Goal: Check status: Check status

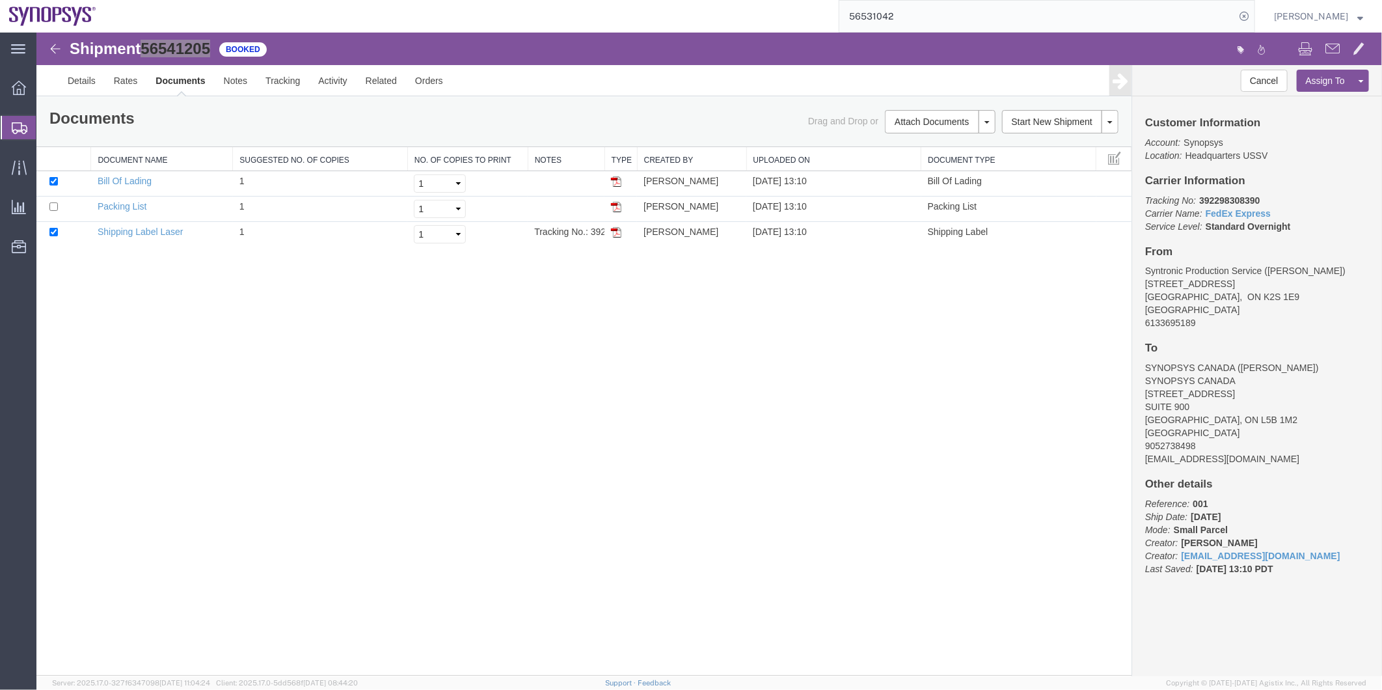
click at [0, 0] on span "Shipment Manager" at bounding box center [0, 0] width 0 height 0
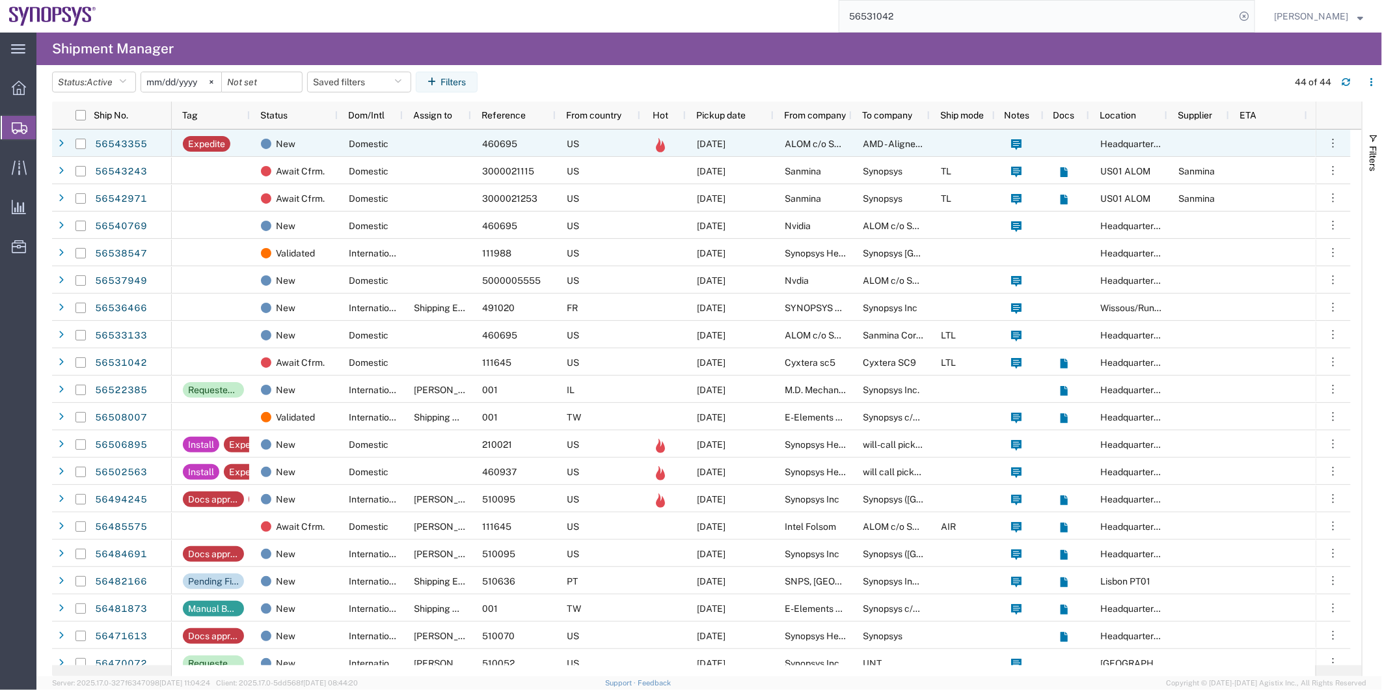
click at [470, 139] on div at bounding box center [437, 142] width 68 height 27
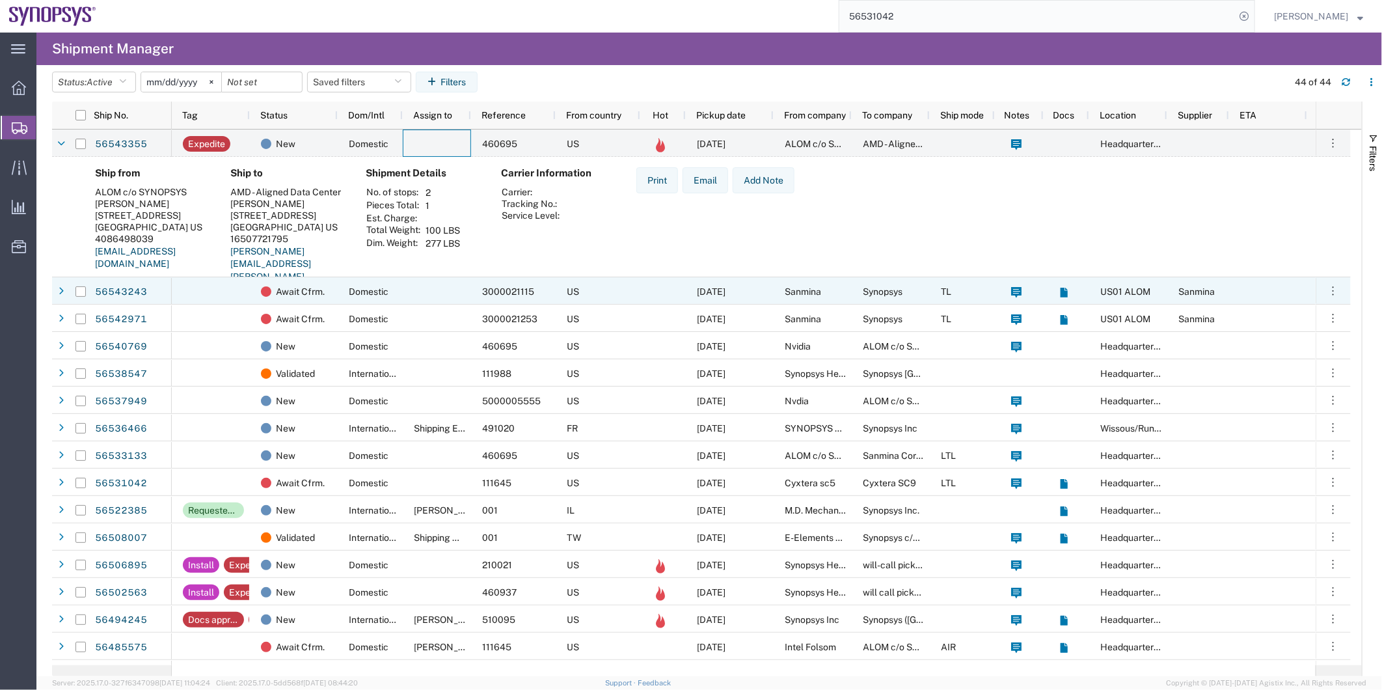
click at [439, 294] on div at bounding box center [437, 290] width 68 height 27
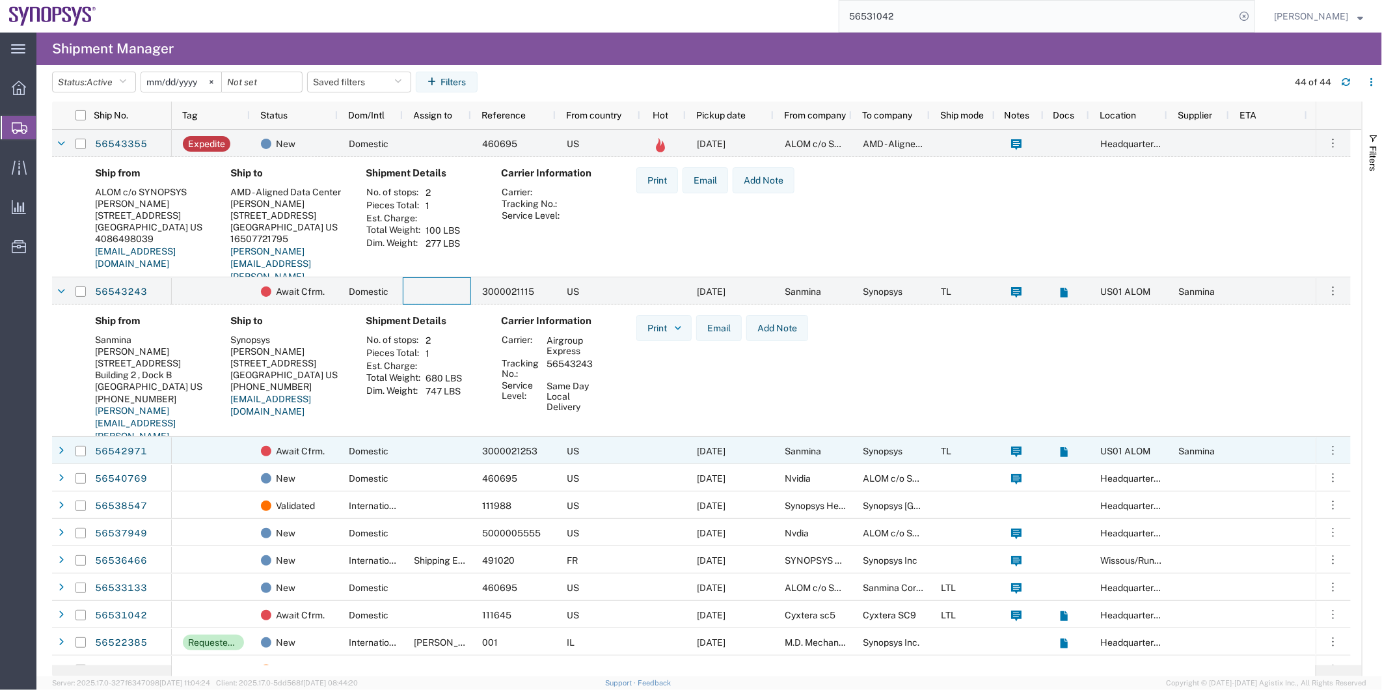
click at [411, 447] on div at bounding box center [437, 450] width 68 height 27
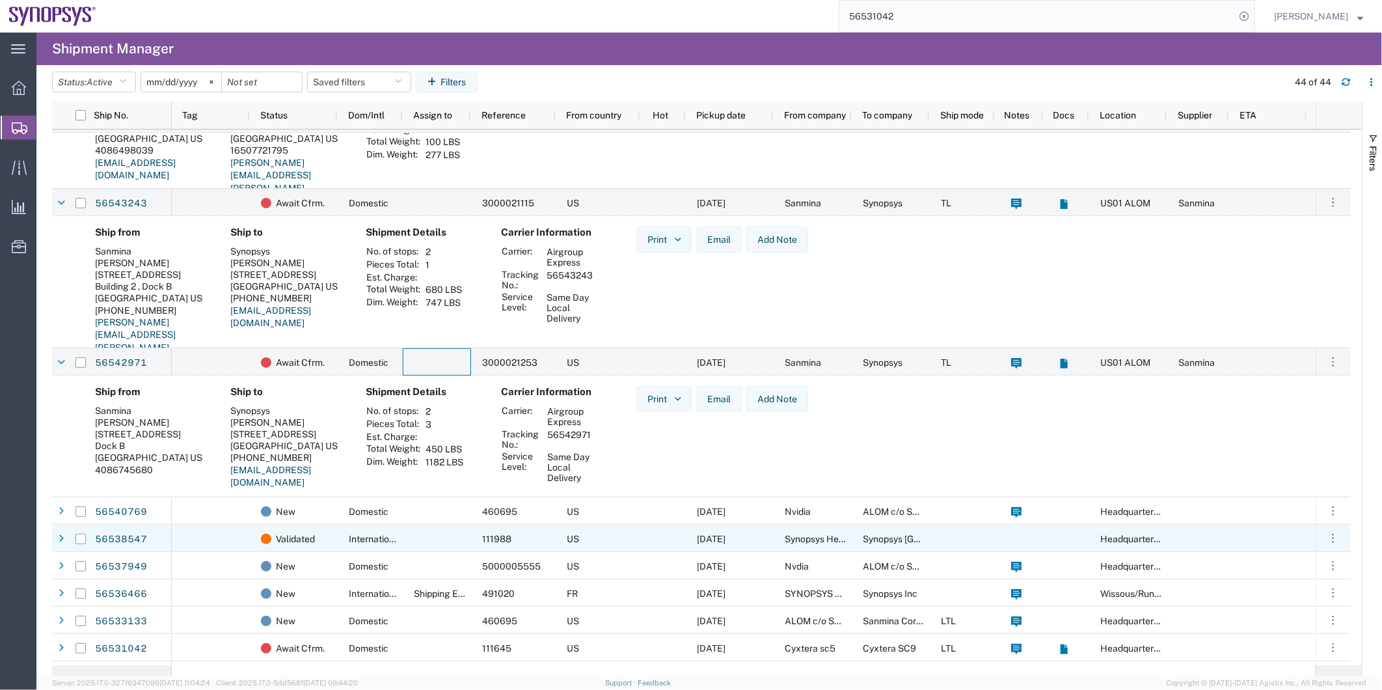
scroll to position [144, 0]
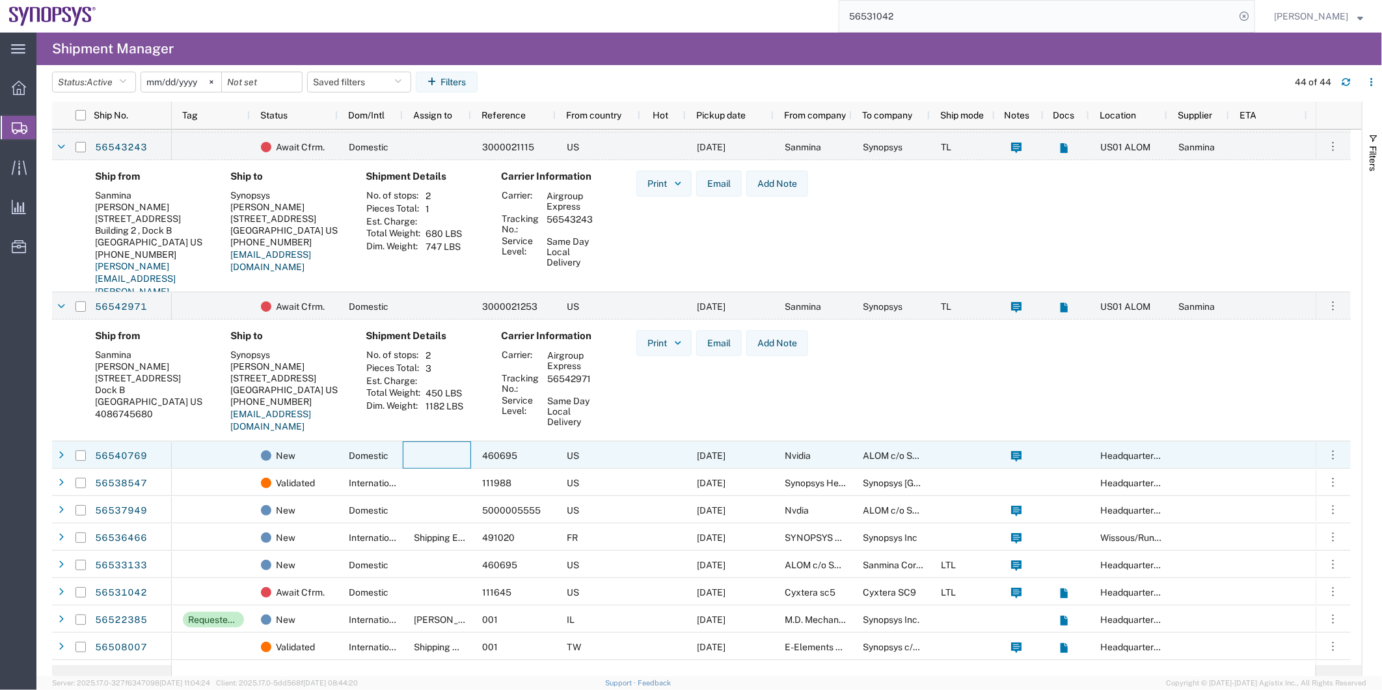
click at [432, 459] on div at bounding box center [437, 454] width 68 height 27
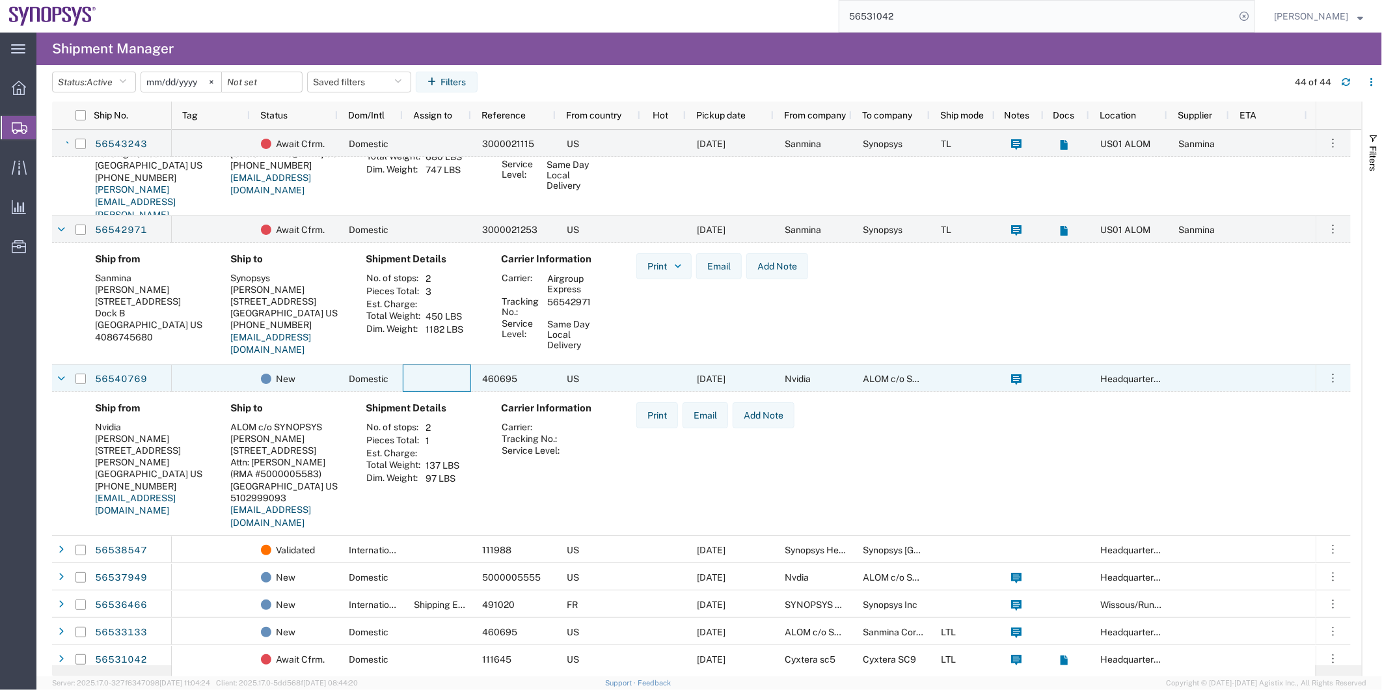
scroll to position [361, 0]
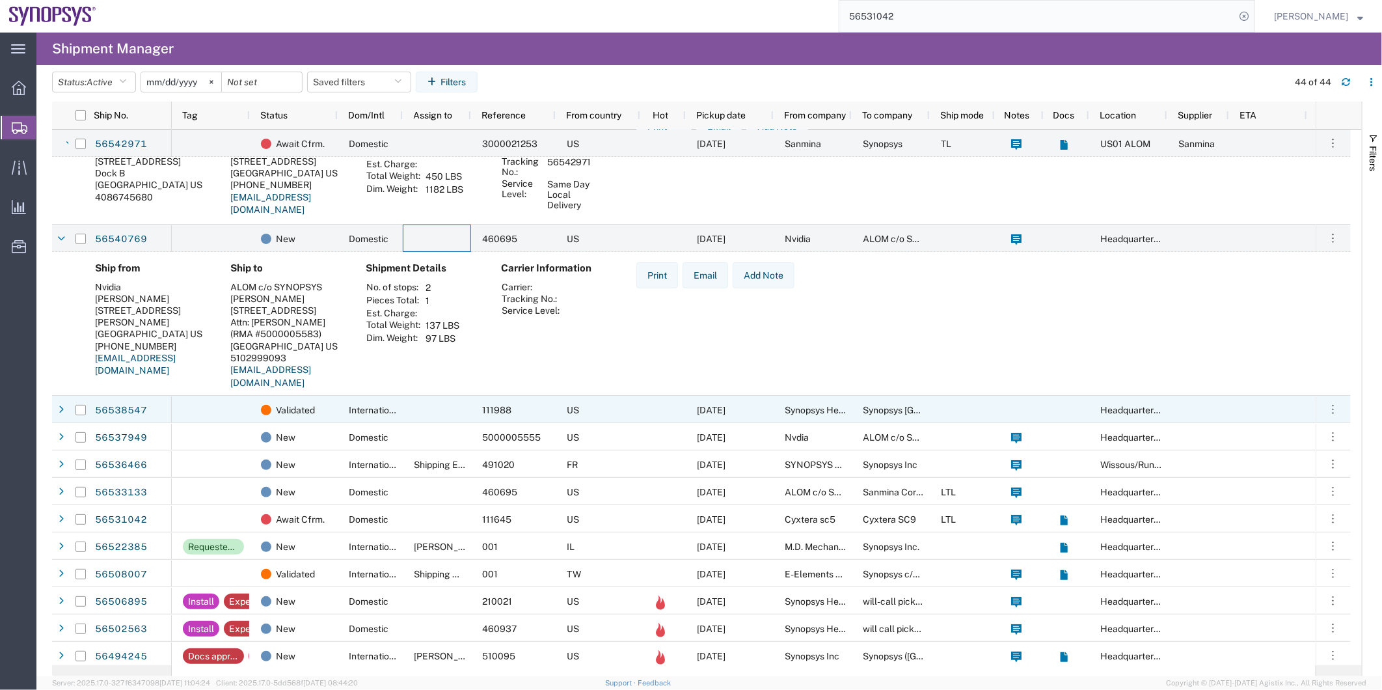
click at [435, 407] on div at bounding box center [437, 409] width 68 height 27
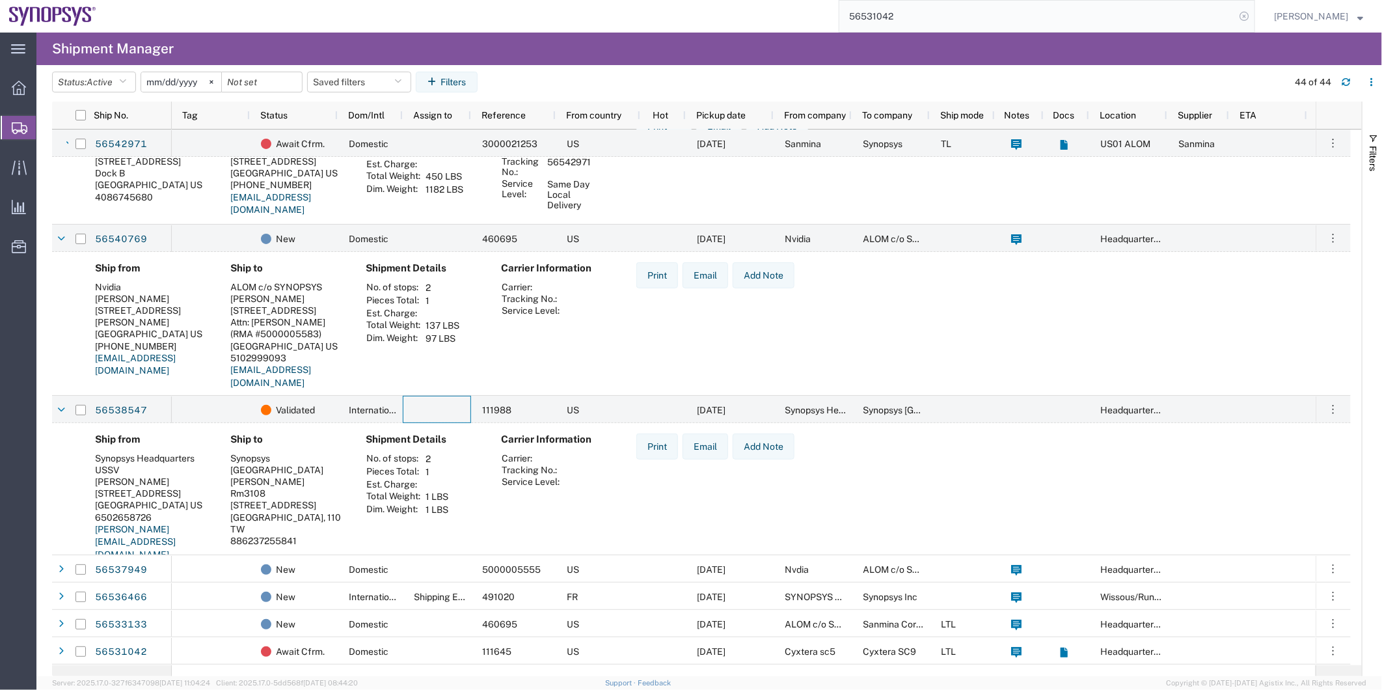
click at [1247, 16] on icon at bounding box center [1244, 16] width 18 height 18
click at [1242, 16] on icon at bounding box center [1244, 16] width 18 height 18
click at [1104, 23] on input "search" at bounding box center [1037, 16] width 396 height 31
type input "56541292"
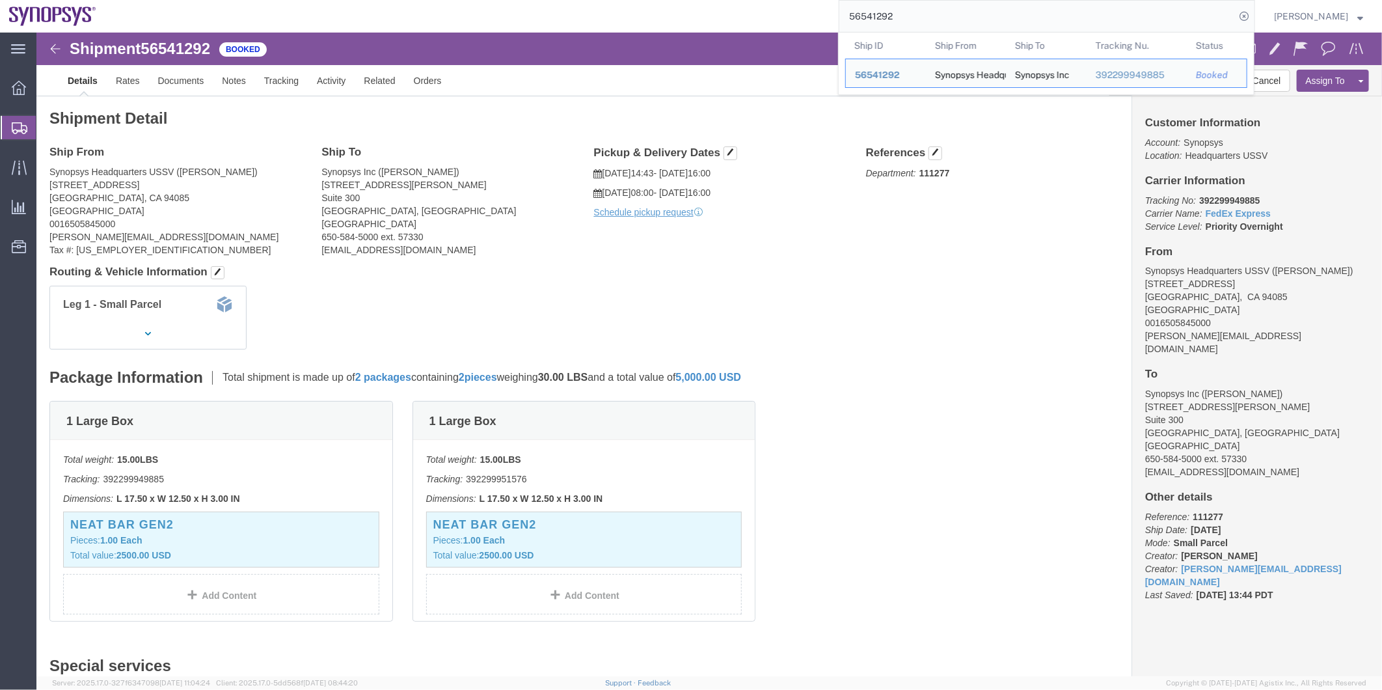
click div "Leg 1 - Small Parcel"
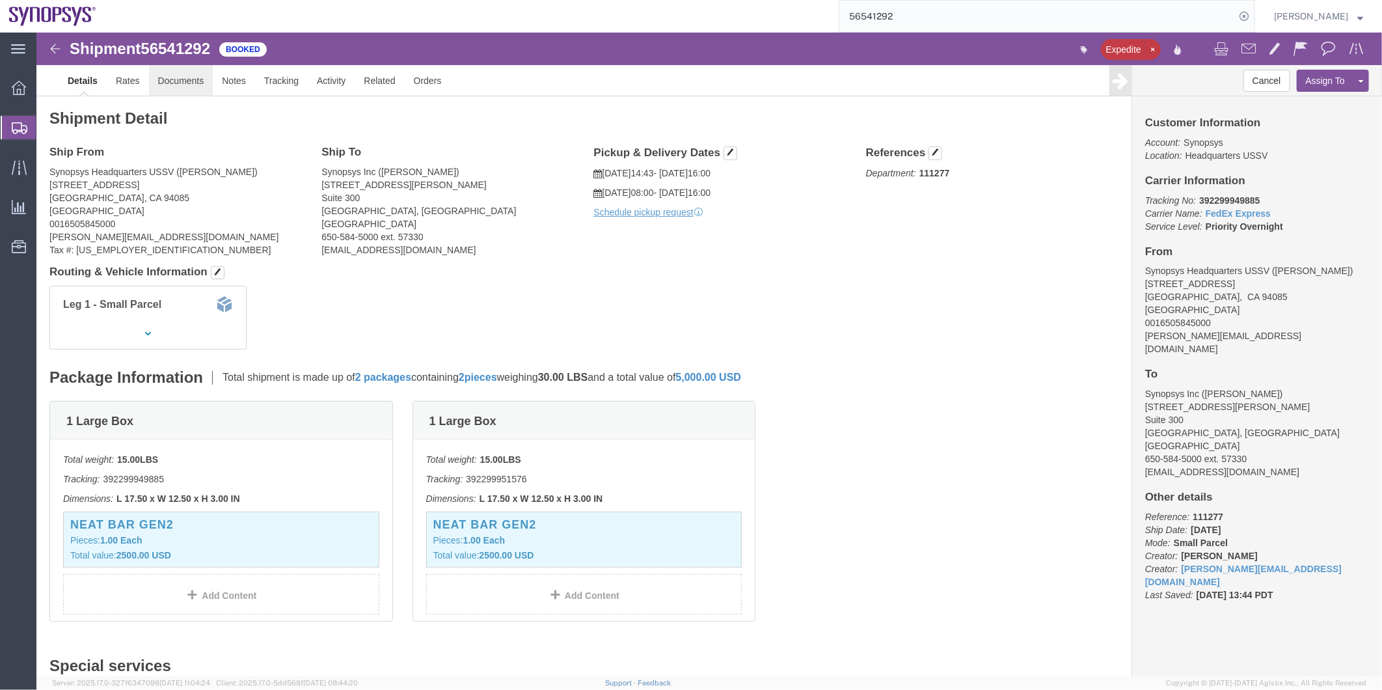
click link "Documents"
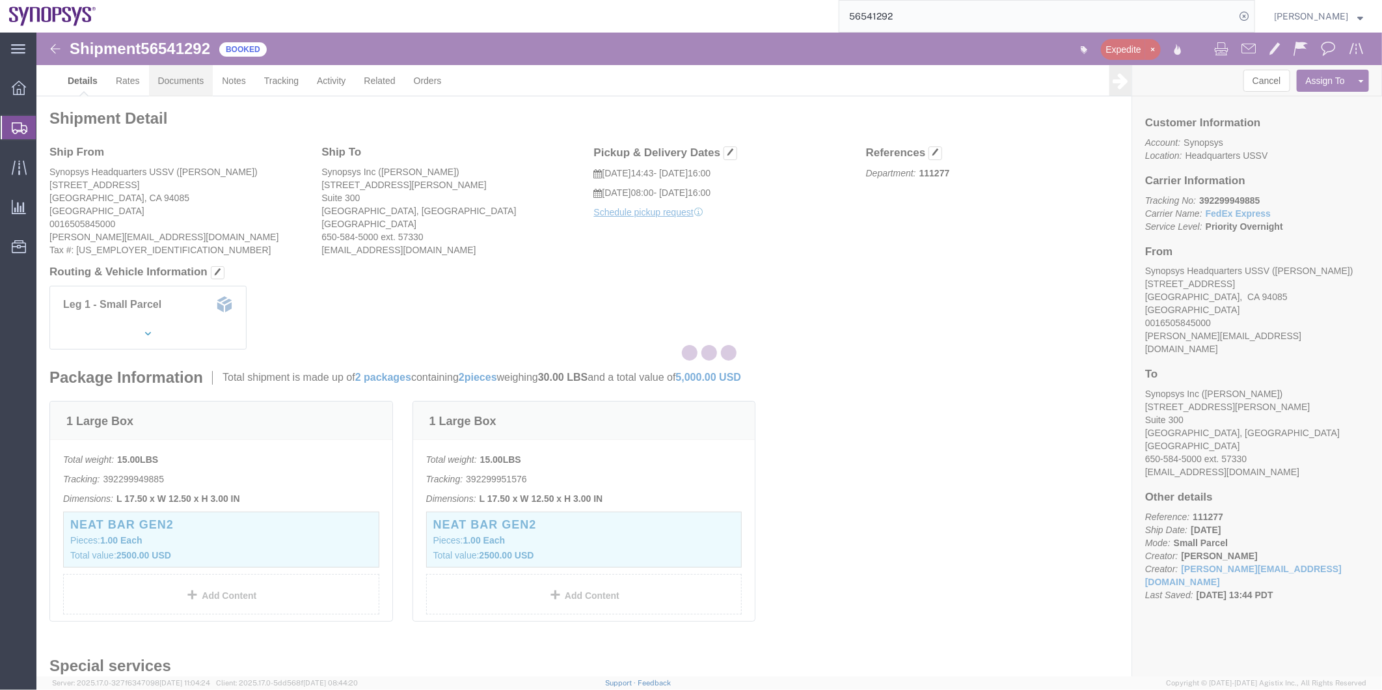
click at [178, 82] on div at bounding box center [709, 355] width 1346 height 644
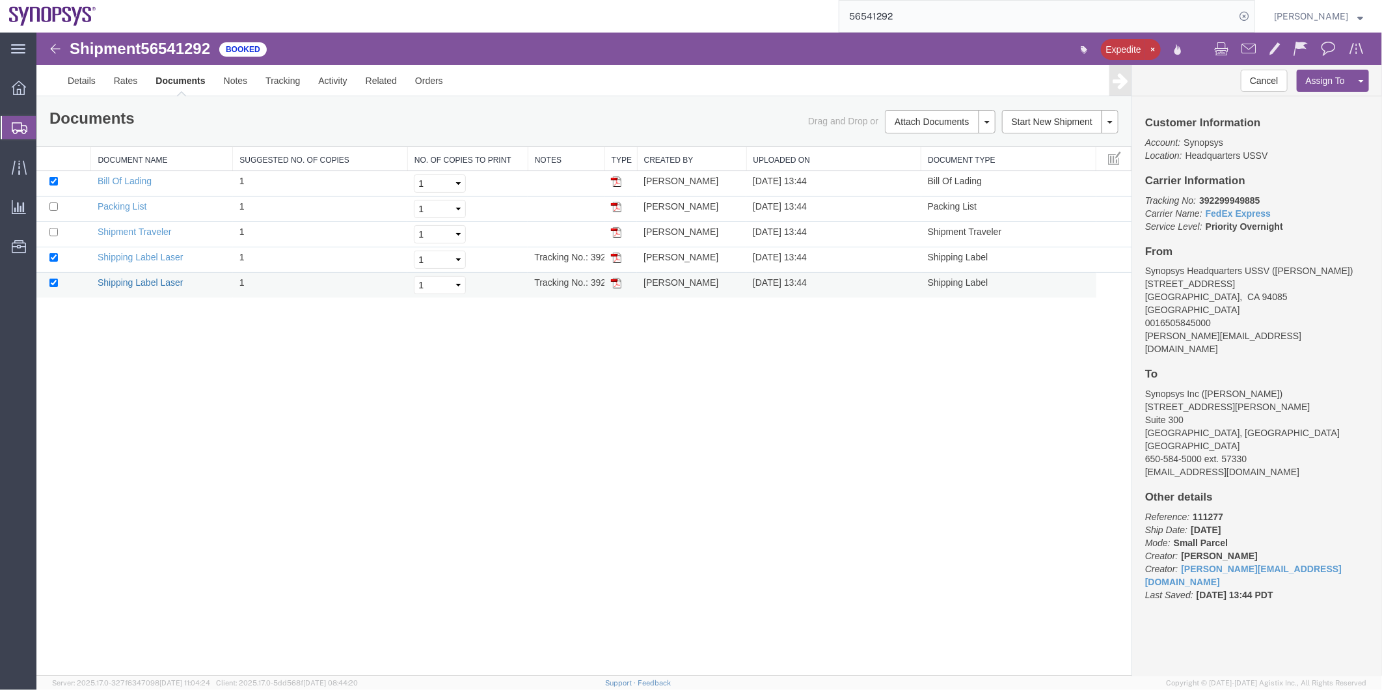
click at [165, 282] on link "Shipping Label Laser" at bounding box center [140, 282] width 86 height 10
click at [137, 251] on link "Shipping Label Laser" at bounding box center [140, 256] width 86 height 10
click at [137, 253] on link "Shipping Label Laser" at bounding box center [140, 256] width 86 height 10
click at [0, 0] on span "Shipment Manager" at bounding box center [0, 0] width 0 height 0
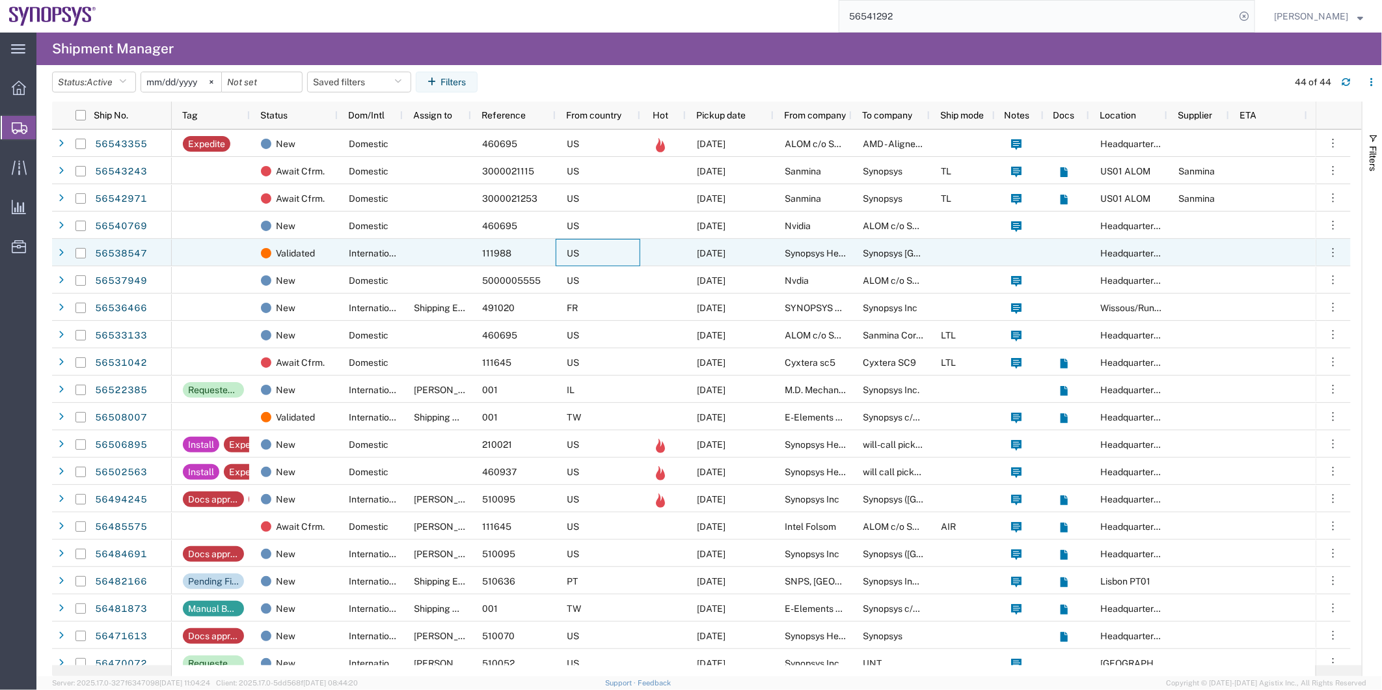
click at [612, 239] on div "US" at bounding box center [598, 252] width 85 height 27
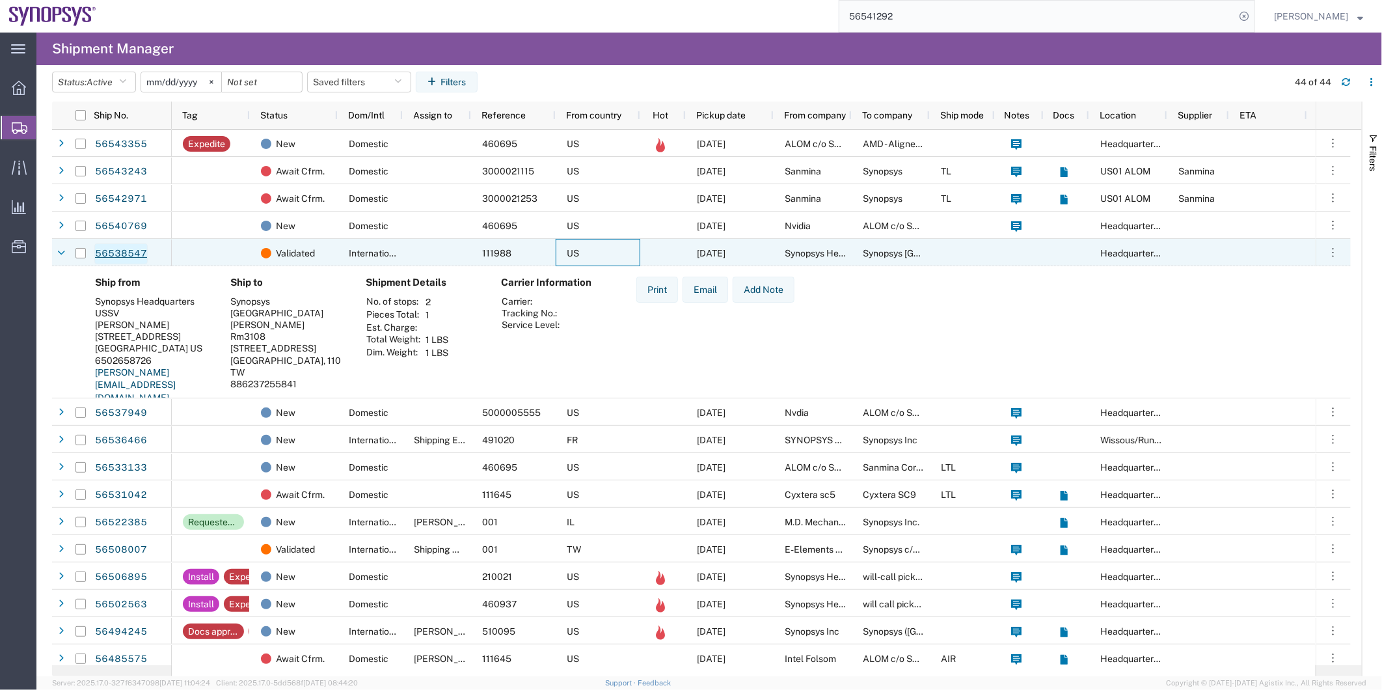
click at [118, 248] on link "56538547" at bounding box center [120, 253] width 53 height 21
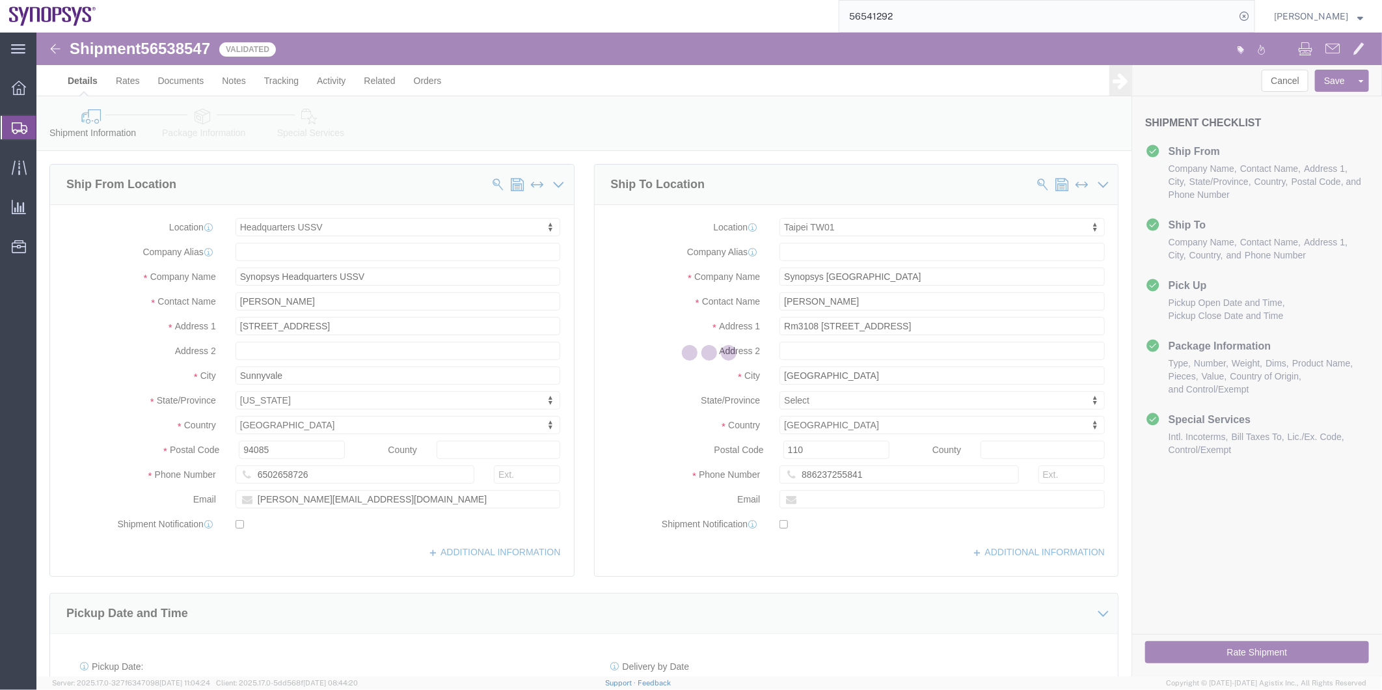
select select "63204"
select select "63168"
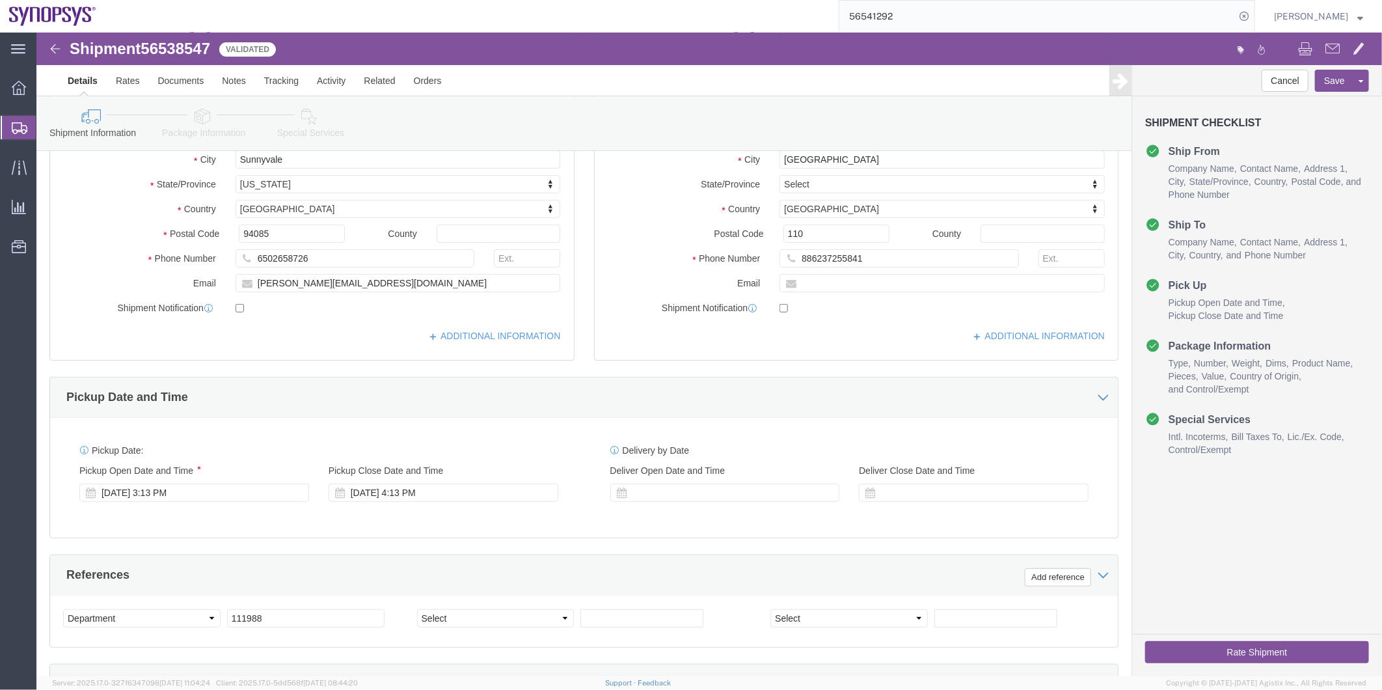
scroll to position [217, 0]
click icon
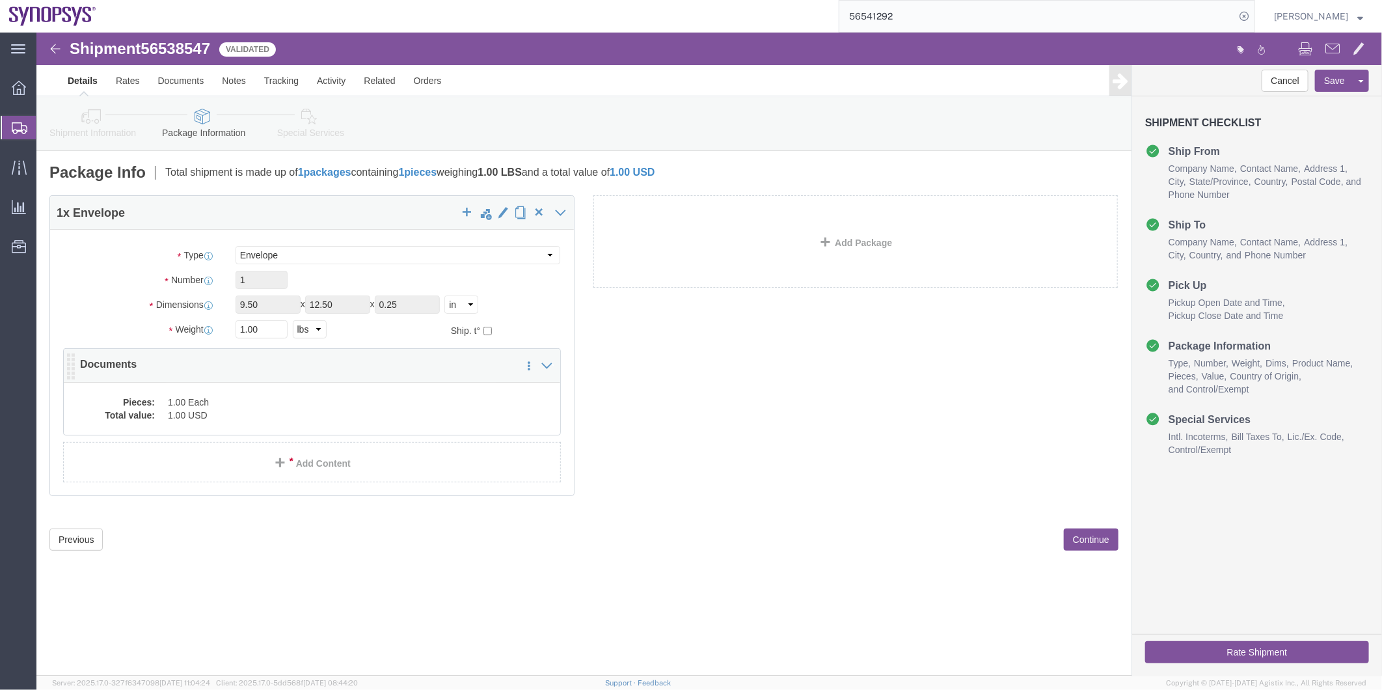
click dd "1.00 USD"
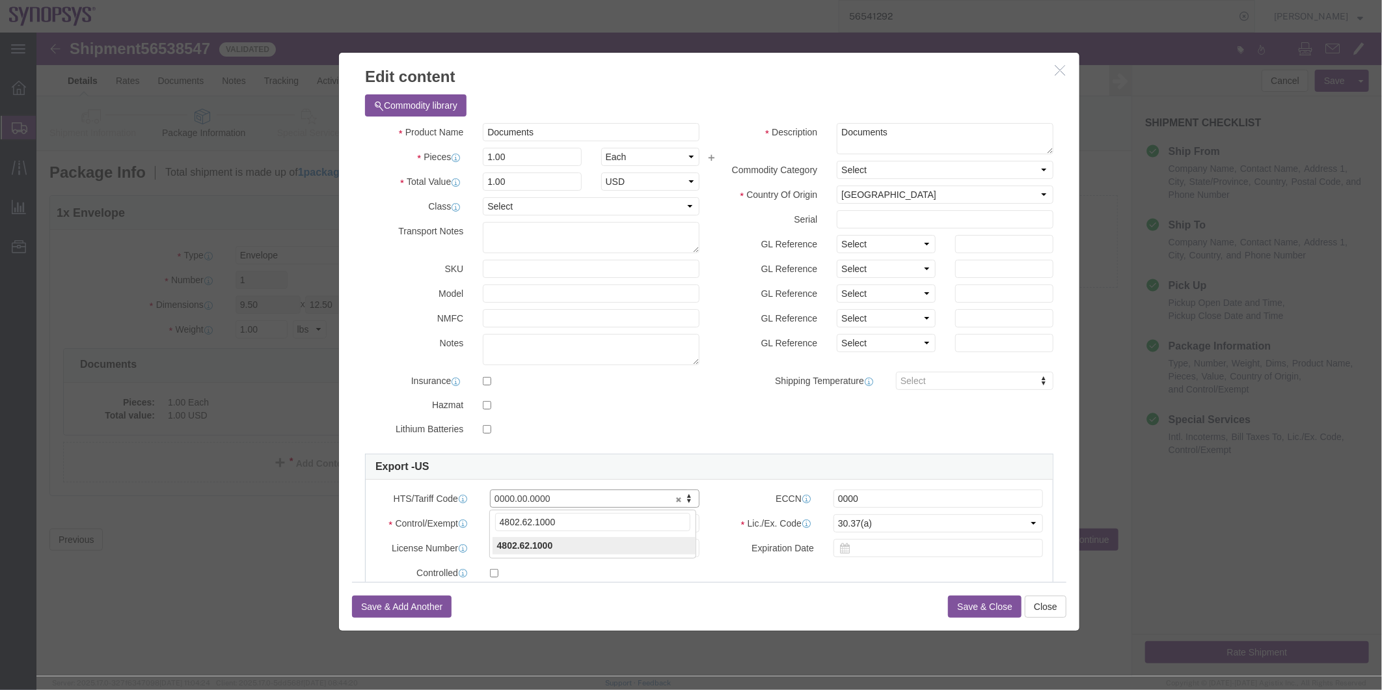
type input "4802.62.1000"
drag, startPoint x: 880, startPoint y: 470, endPoint x: 634, endPoint y: 470, distance: 246.0
click div "HTS/Tariff Code 4802.62.1000 4802.62.1000 ECCN 0000"
type input "EAR99"
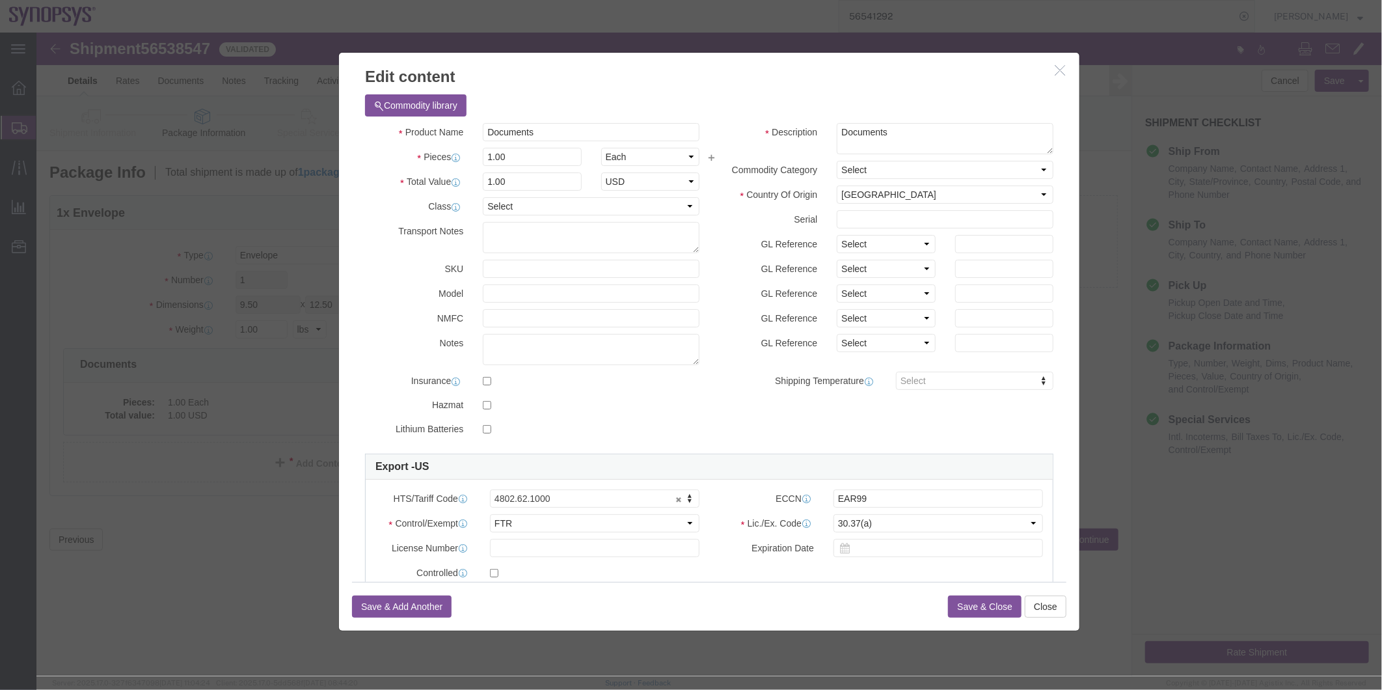
click button "Save & Close"
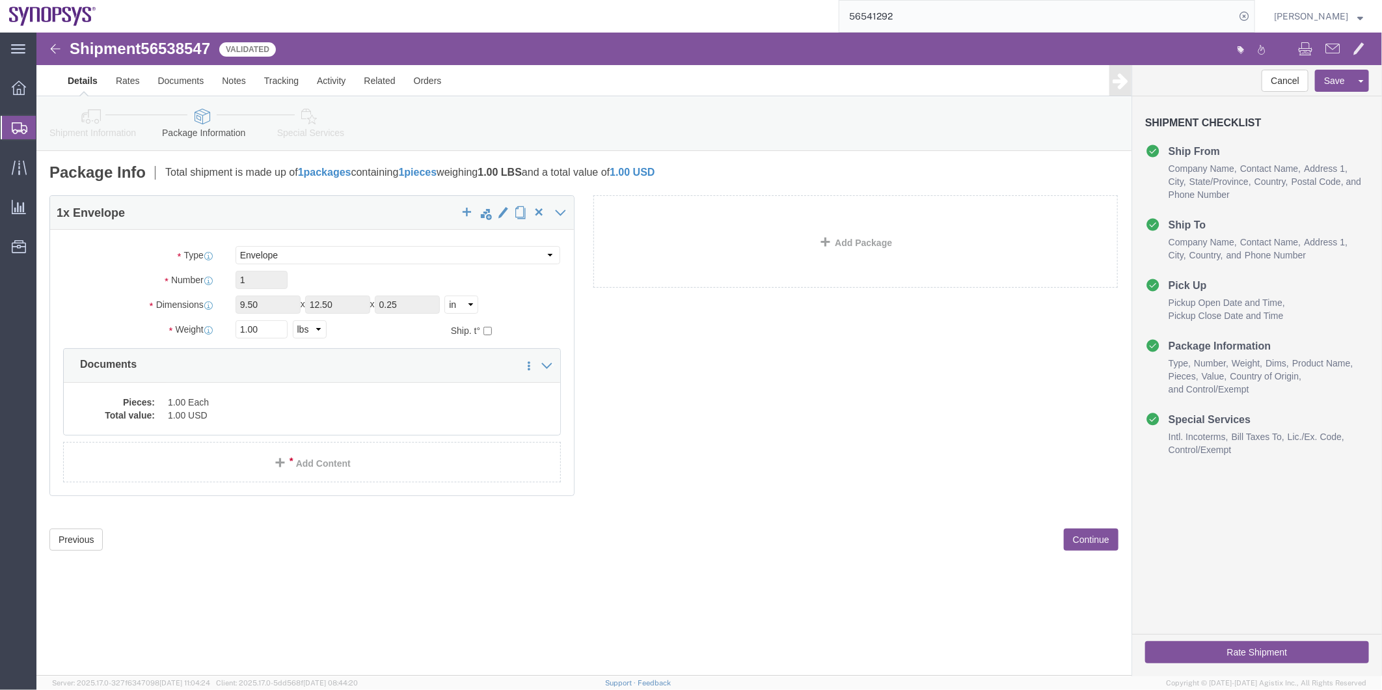
click icon
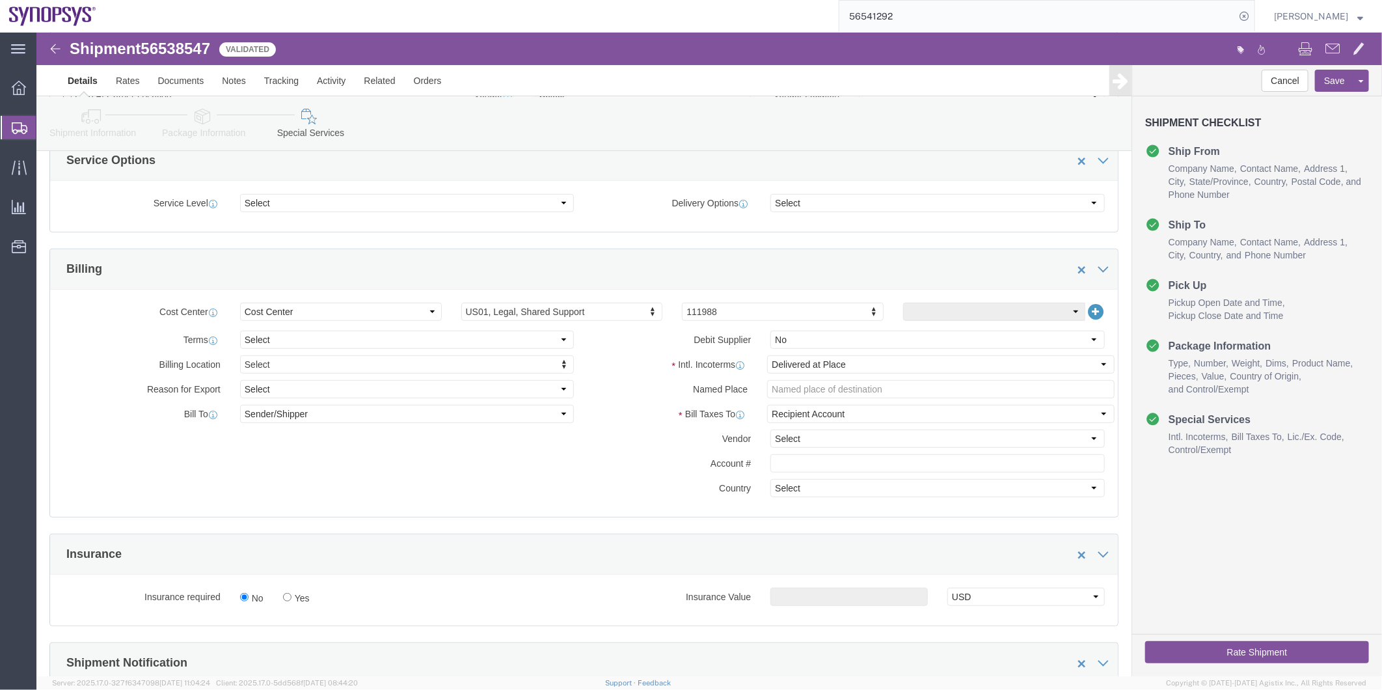
scroll to position [651, 0]
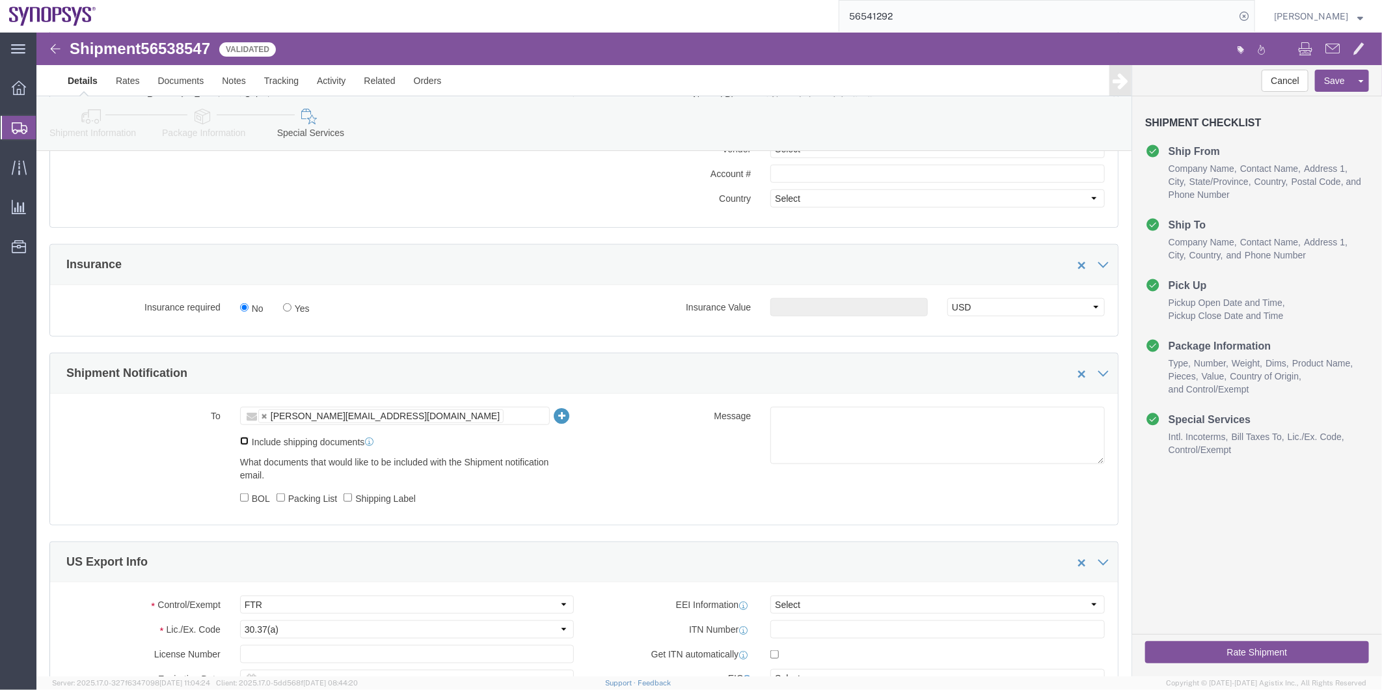
click input "Include shipping documents"
checkbox input "true"
click input "BOL"
checkbox input "true"
click input "Packing List"
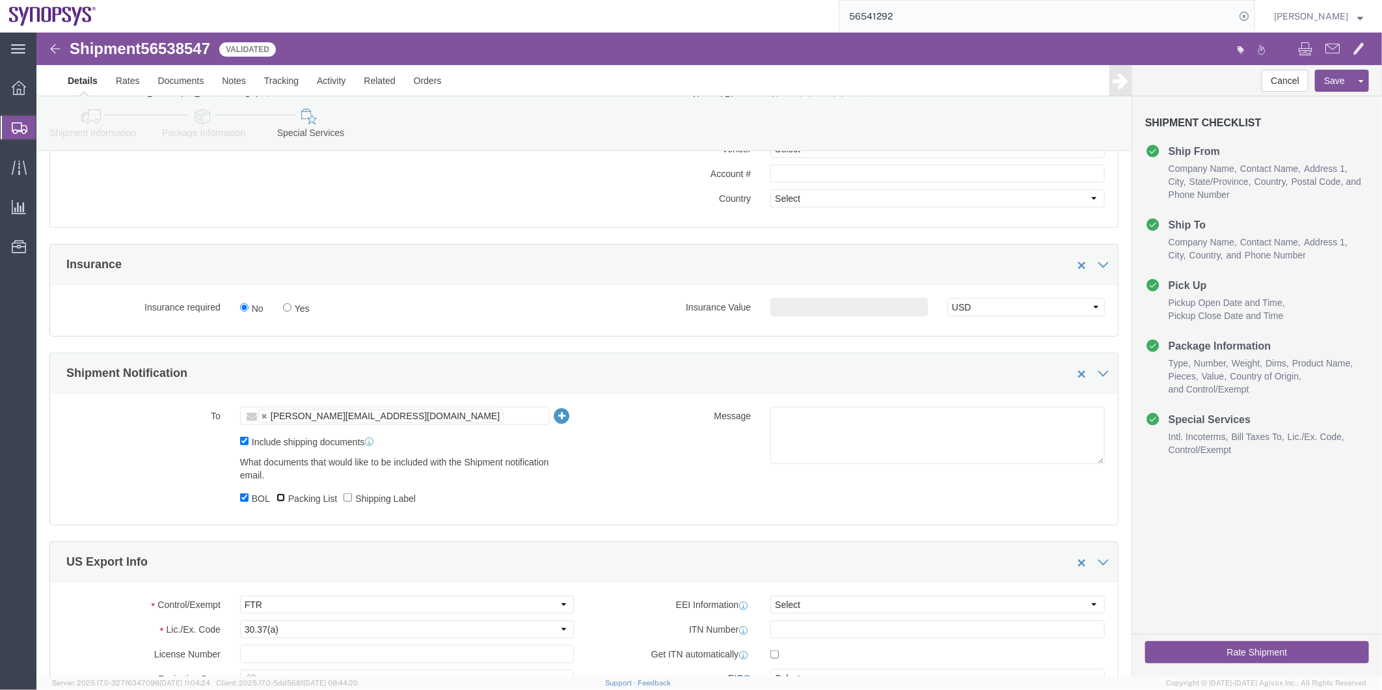
checkbox input "true"
click label "Shipping Label"
click input "Shipping Label"
checkbox input "true"
click textarea
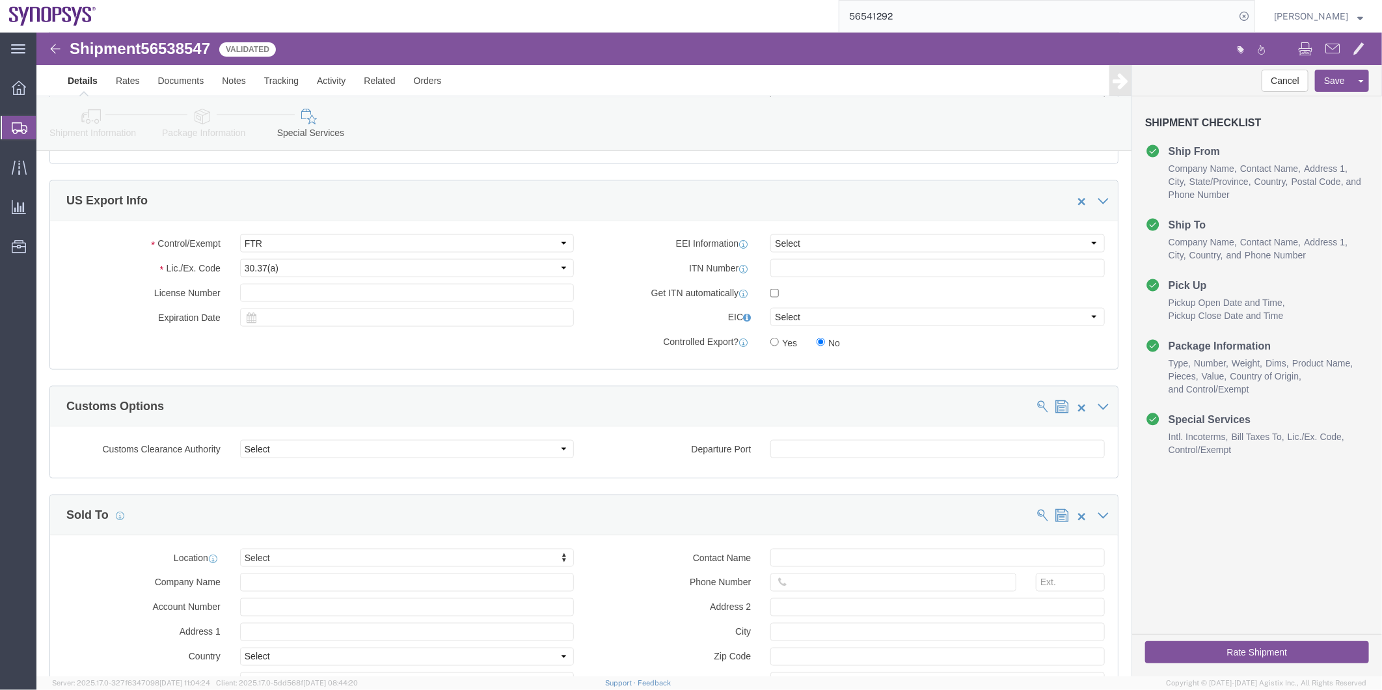
scroll to position [867, 0]
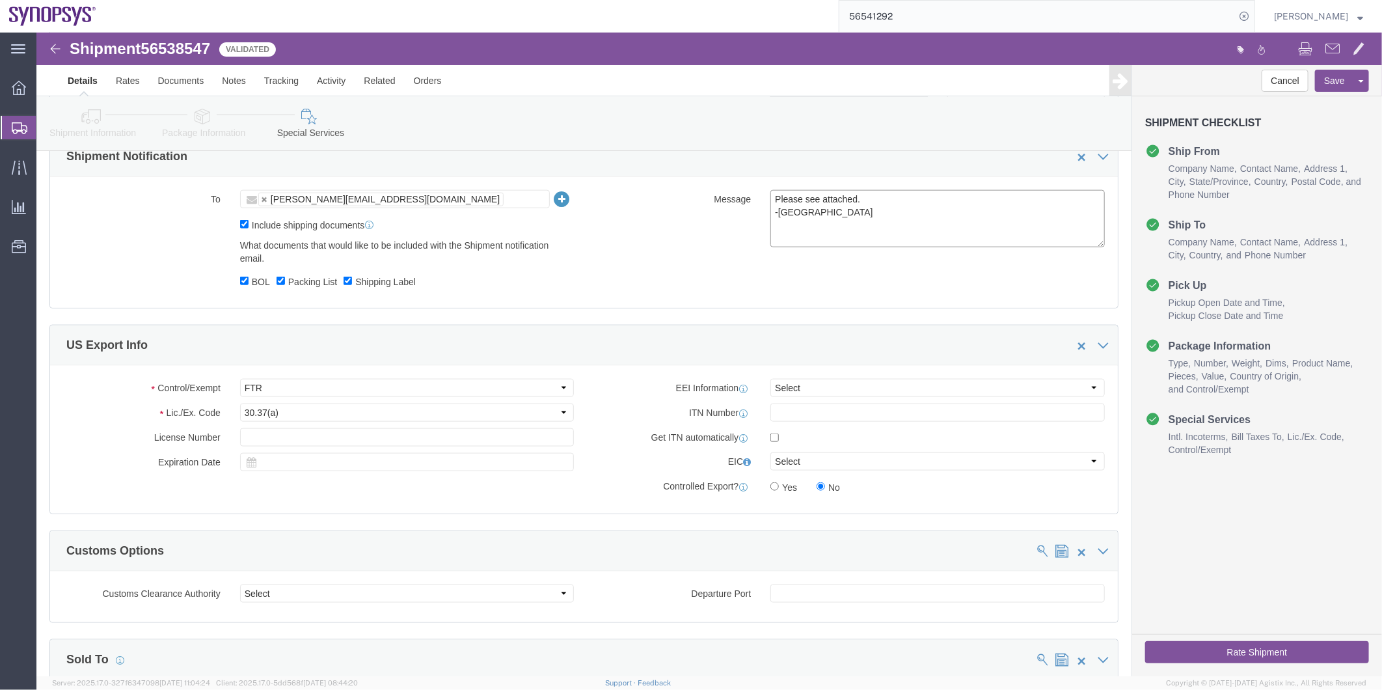
type textarea "Please see attached. -Kaelen"
click select "Select AES-Direct EEI Carrier File EEI EEI Exempt"
select select "EXEM"
click select "Select AES-Direct EEI Carrier File EEI EEI Exempt"
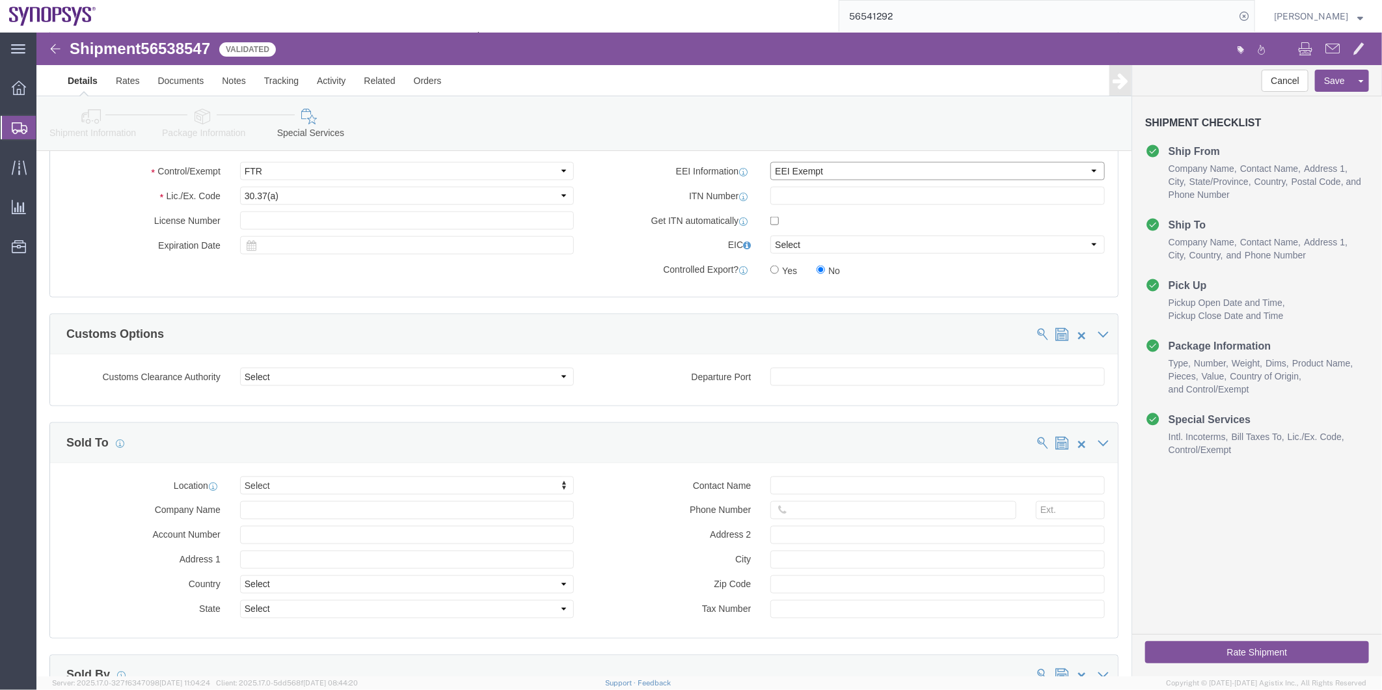
scroll to position [1012, 0]
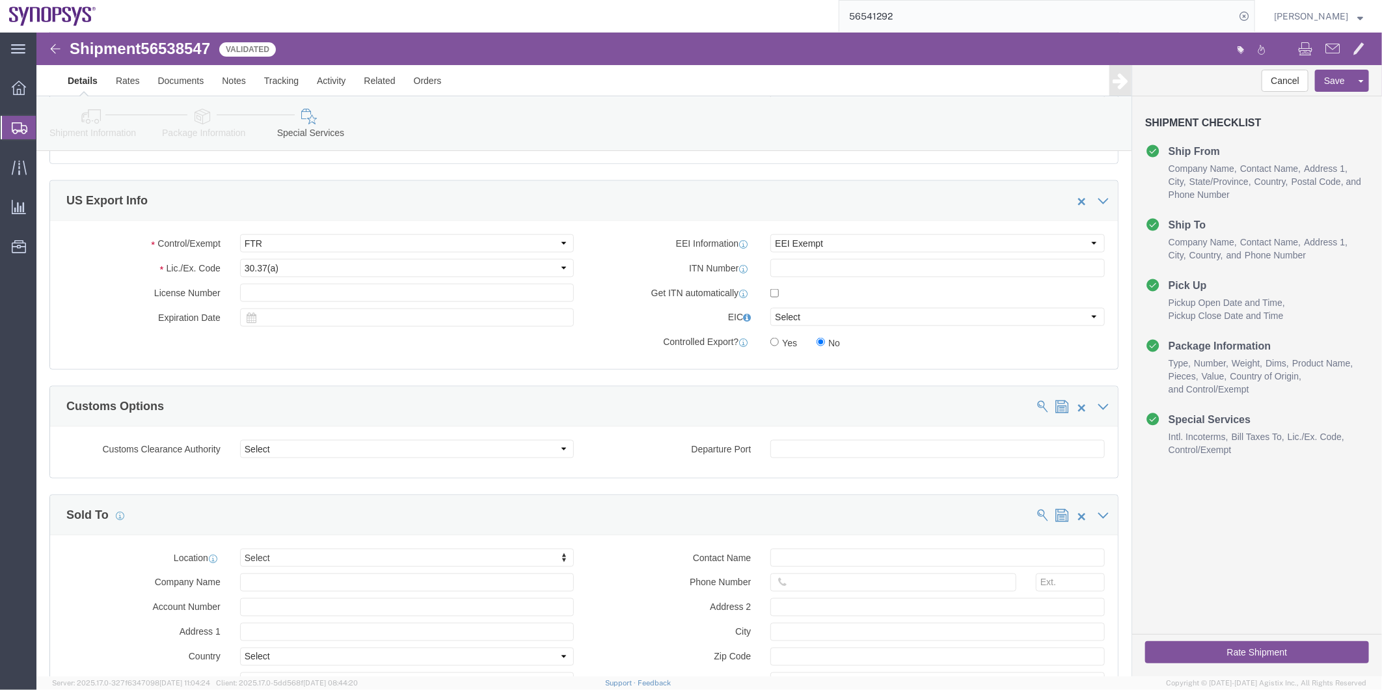
click button "Rate Shipment"
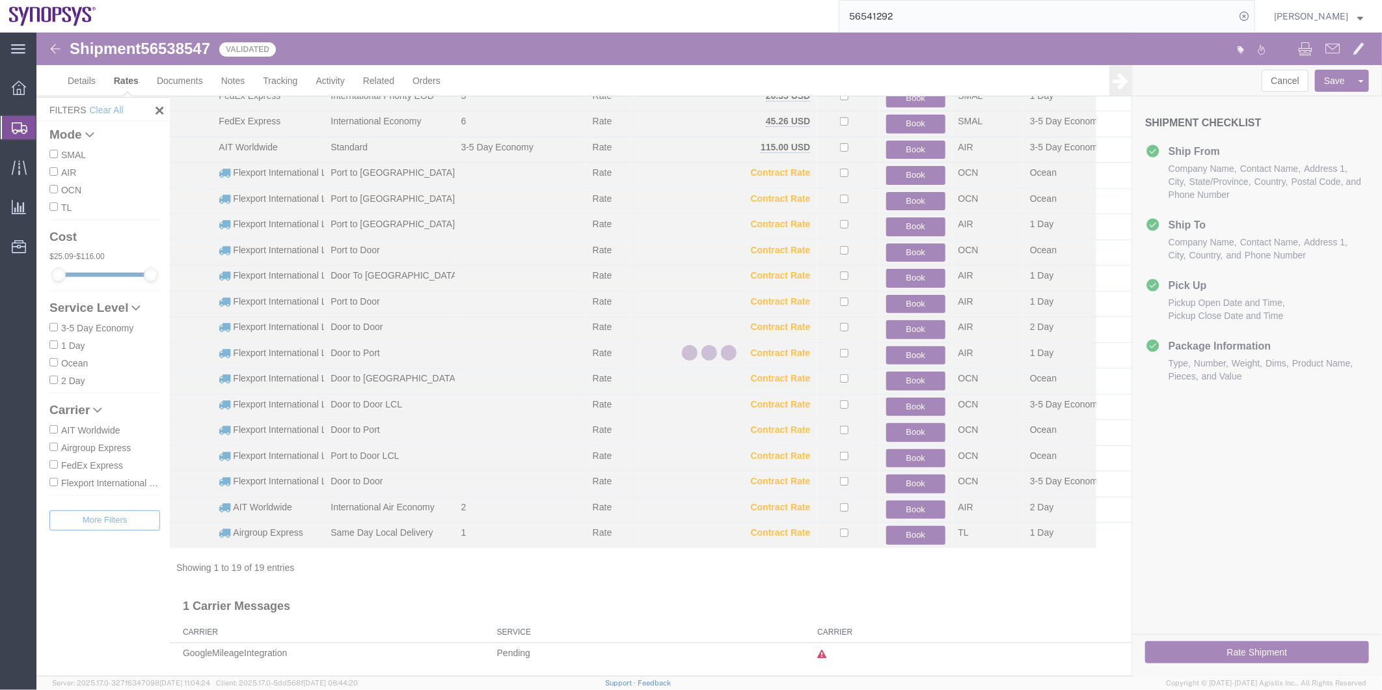
scroll to position [89, 0]
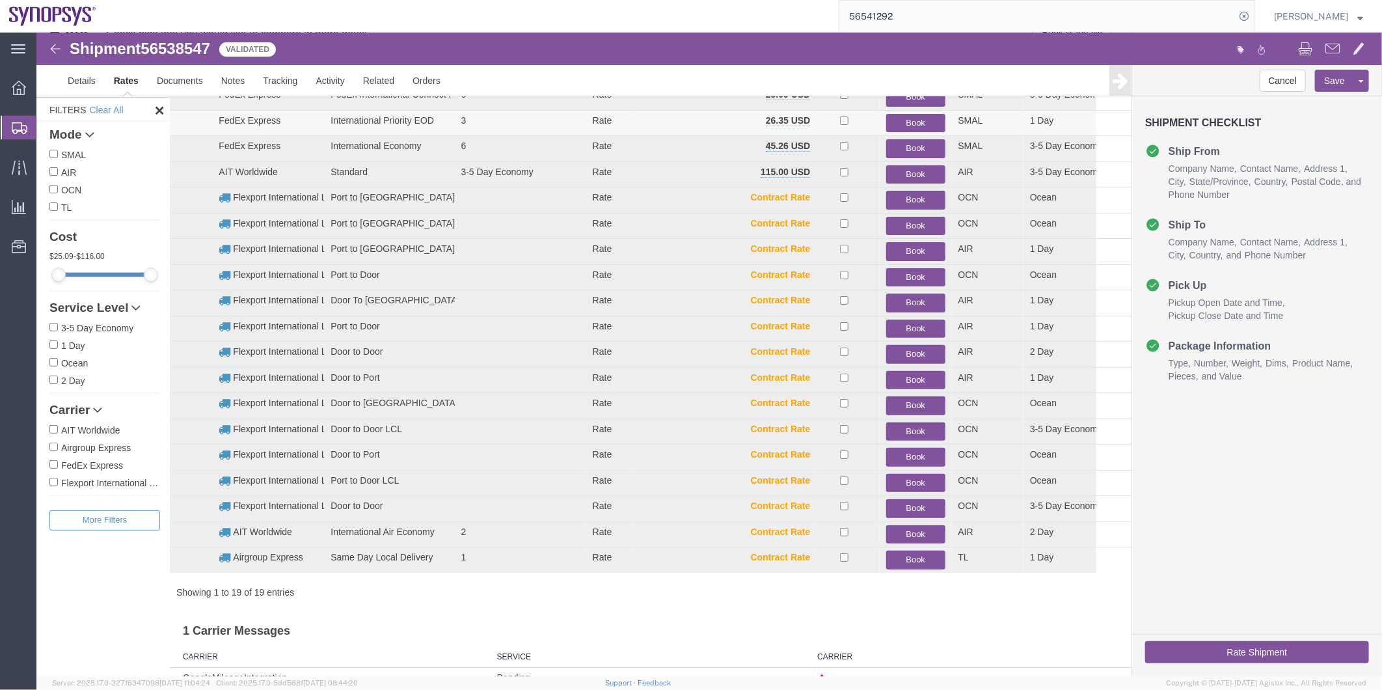
click at [893, 120] on button "Book" at bounding box center [915, 122] width 59 height 19
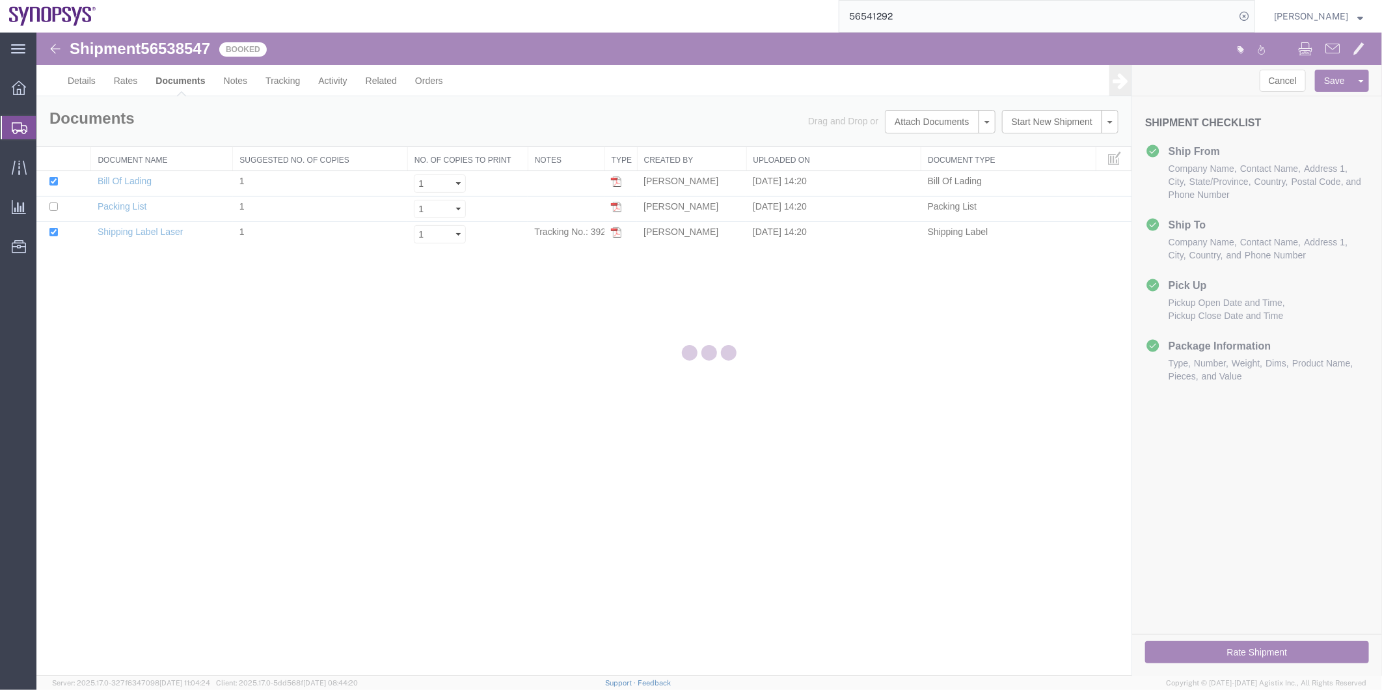
scroll to position [0, 0]
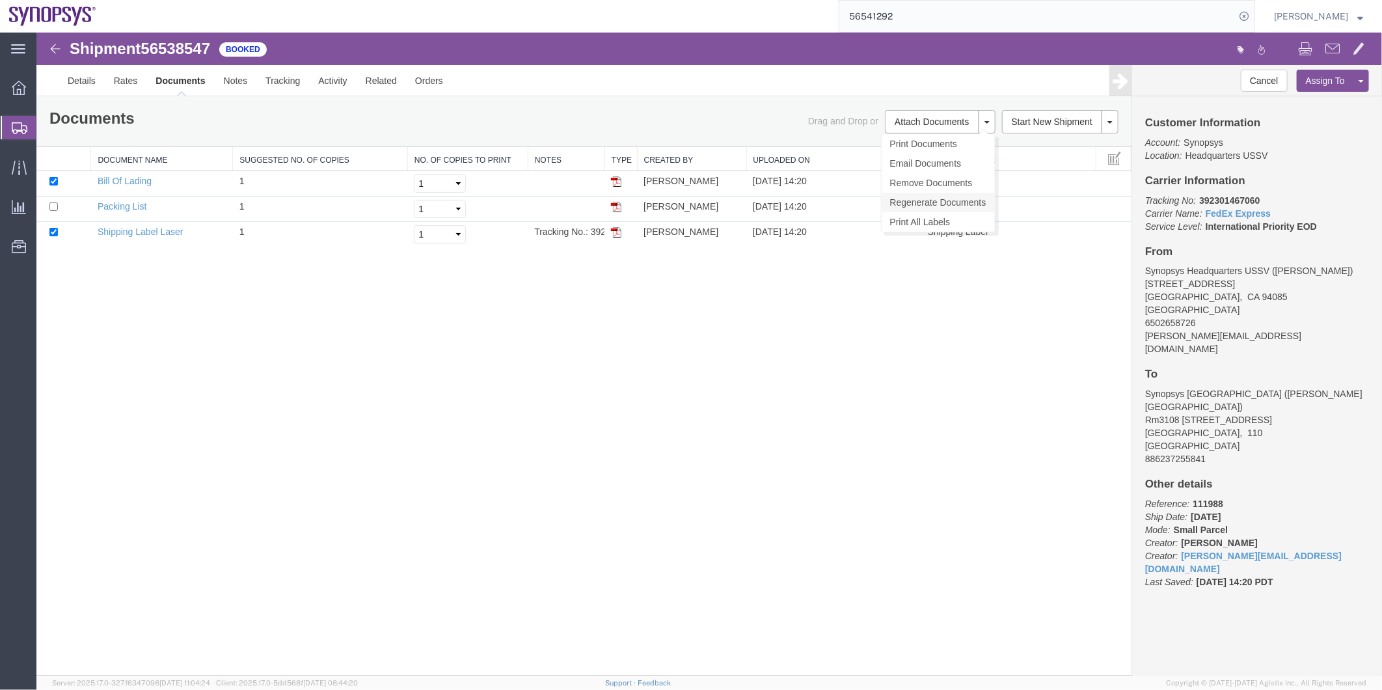
click at [936, 193] on link "Regenerate Documents" at bounding box center [937, 202] width 113 height 20
click at [67, 81] on link "Details" at bounding box center [81, 79] width 46 height 31
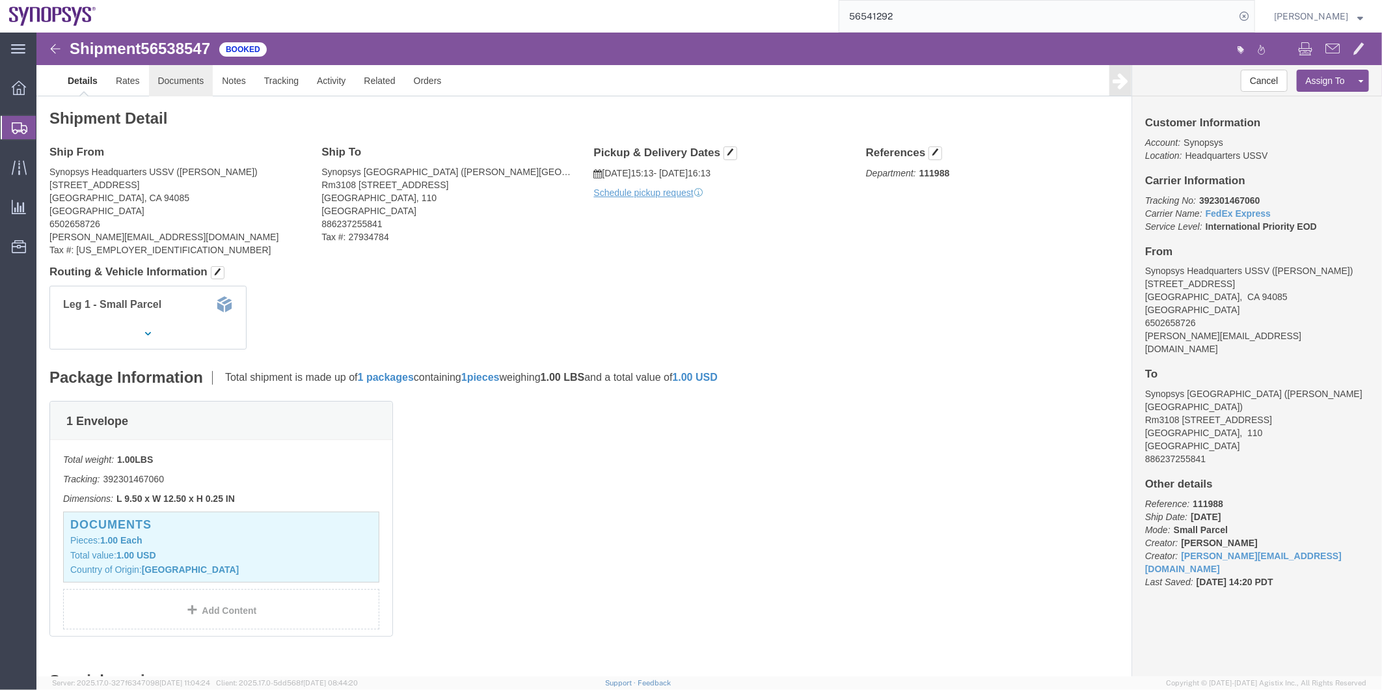
click link "Documents"
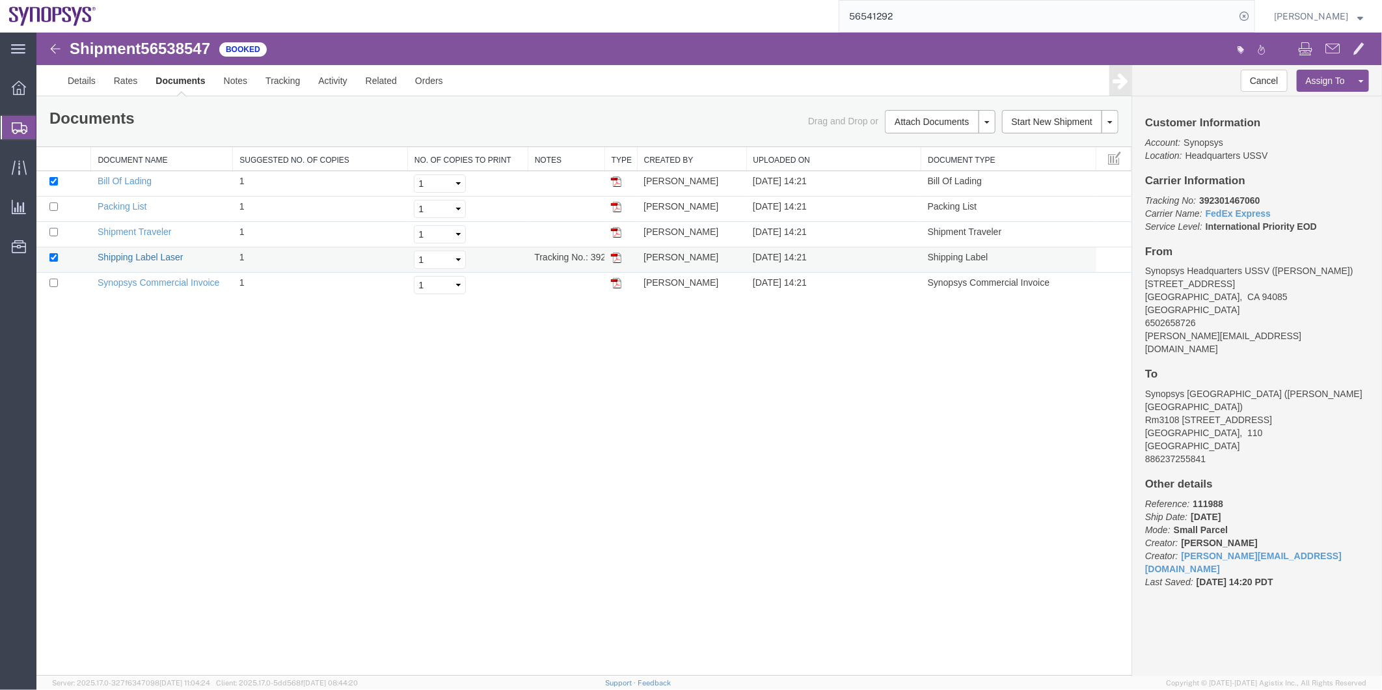
click at [165, 254] on link "Shipping Label Laser" at bounding box center [140, 256] width 86 height 10
click at [154, 277] on link "Synopsys Commercial Invoice" at bounding box center [158, 282] width 122 height 10
click at [126, 203] on link "Packing List" at bounding box center [121, 205] width 49 height 10
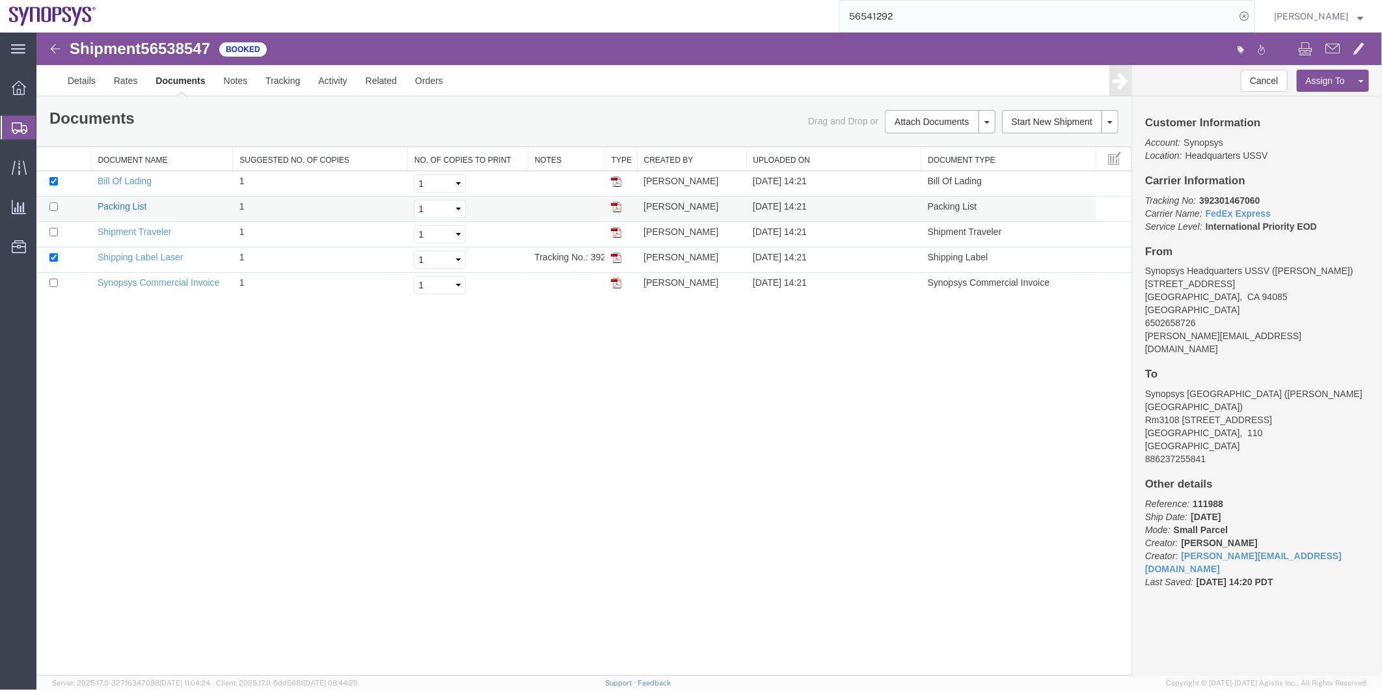
click at [126, 203] on link "Packing List" at bounding box center [121, 205] width 49 height 10
click at [0, 0] on span "Shipment Manager" at bounding box center [0, 0] width 0 height 0
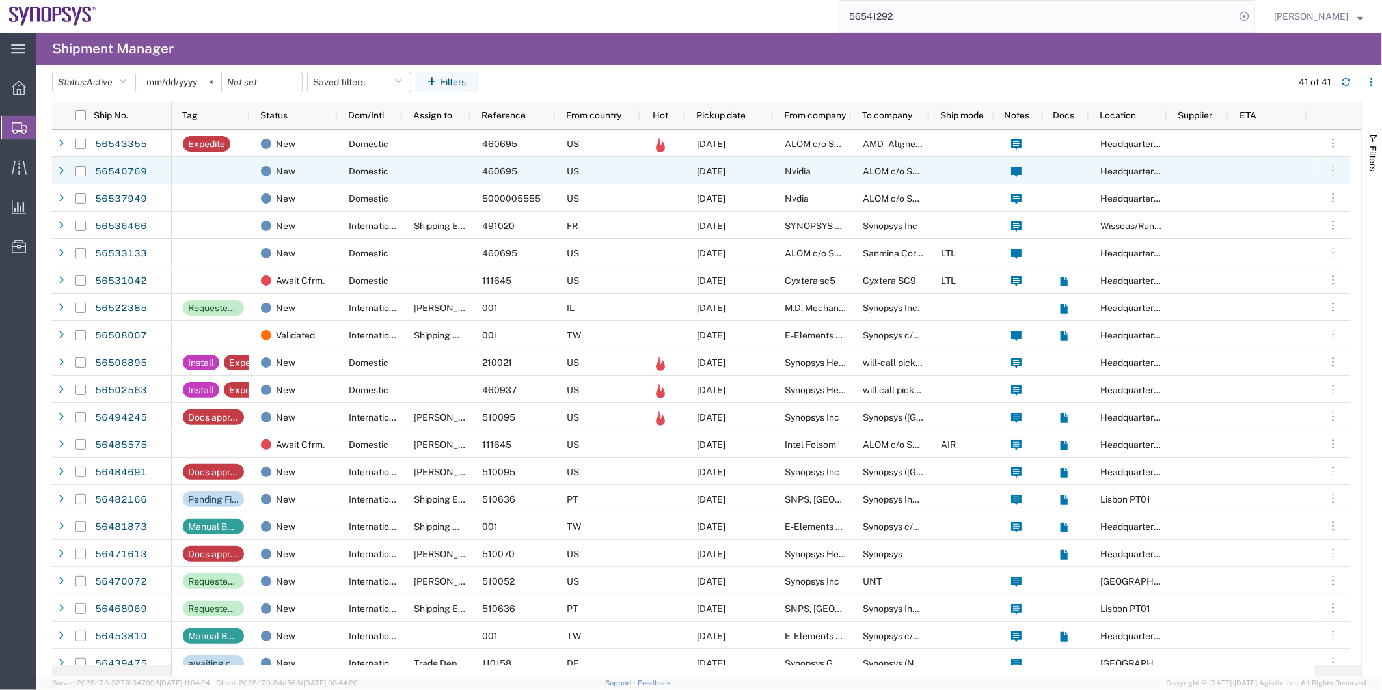
click at [480, 166] on div "460695" at bounding box center [513, 170] width 85 height 27
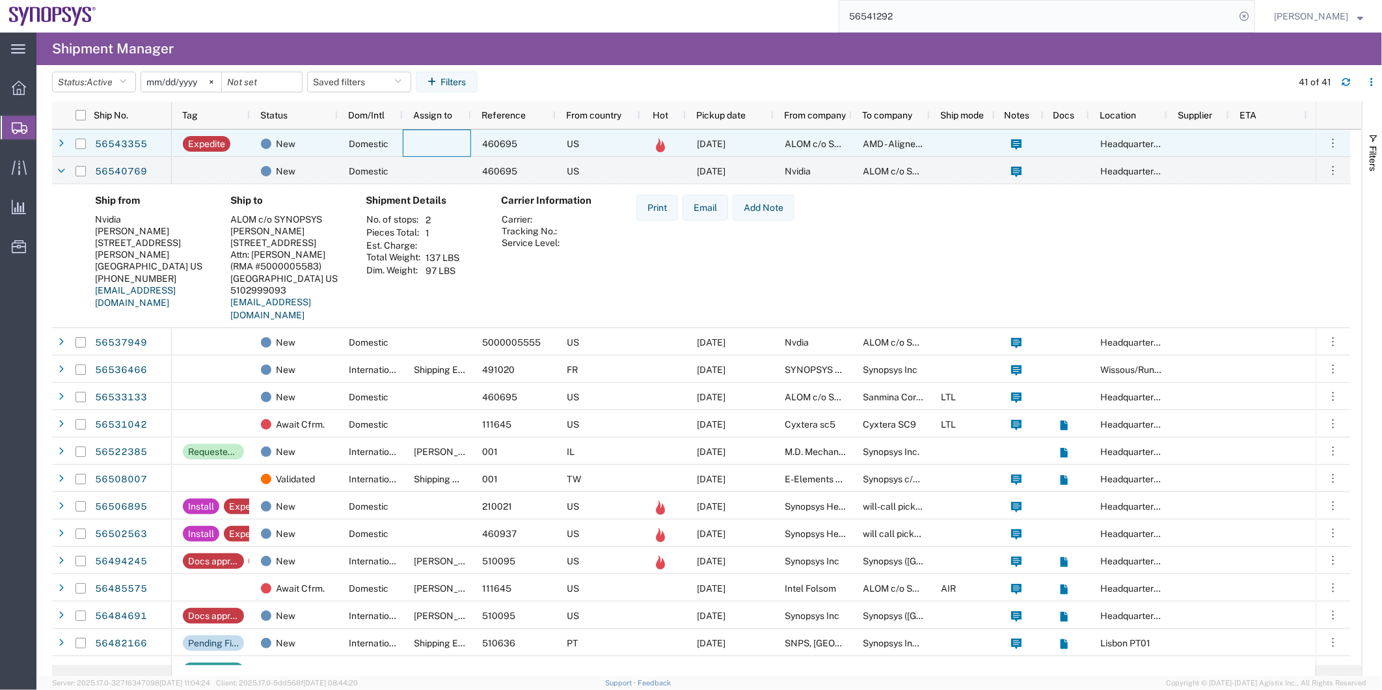
click at [454, 148] on div at bounding box center [437, 142] width 68 height 27
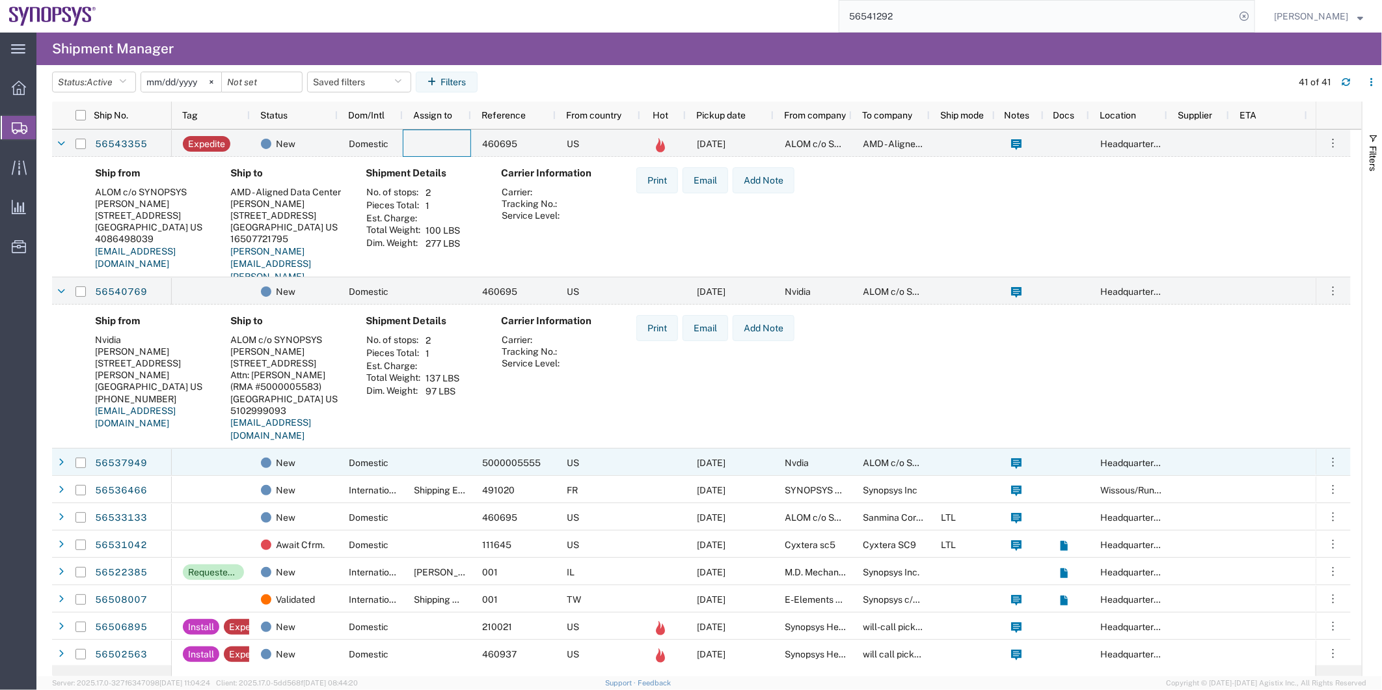
click at [414, 472] on div at bounding box center [437, 461] width 68 height 27
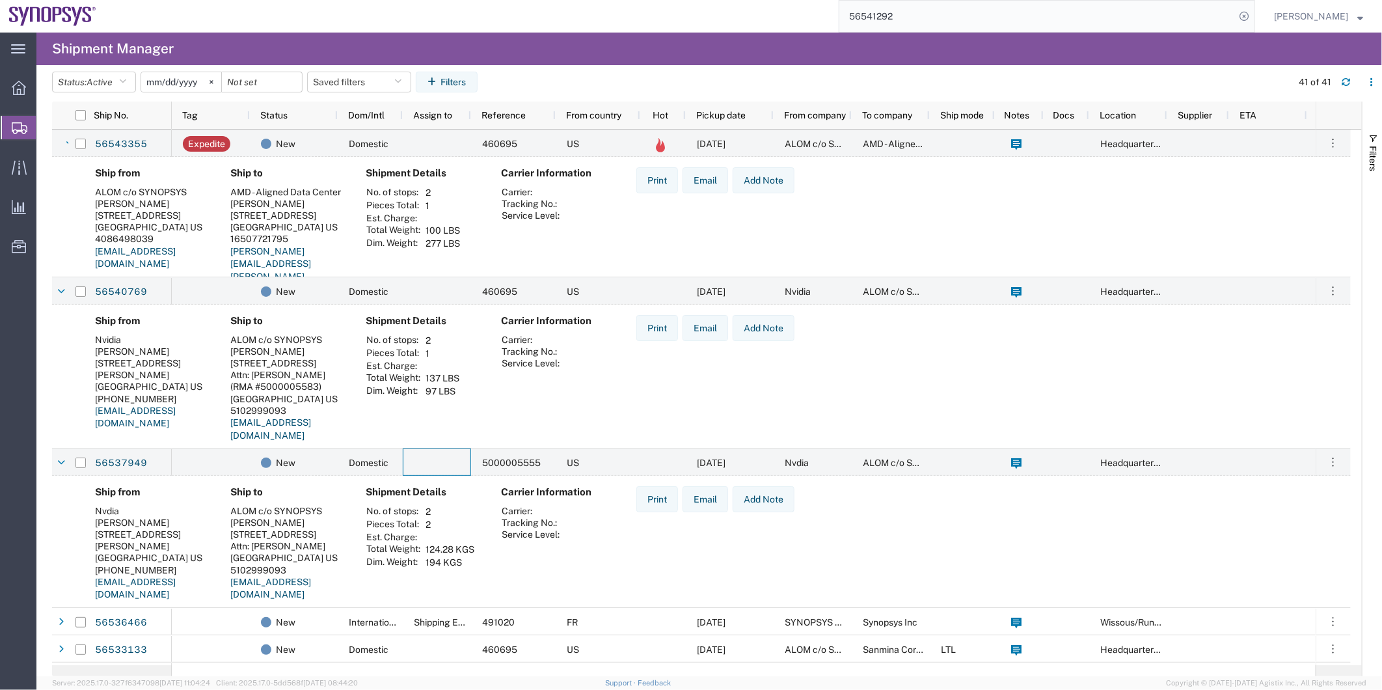
scroll to position [72, 0]
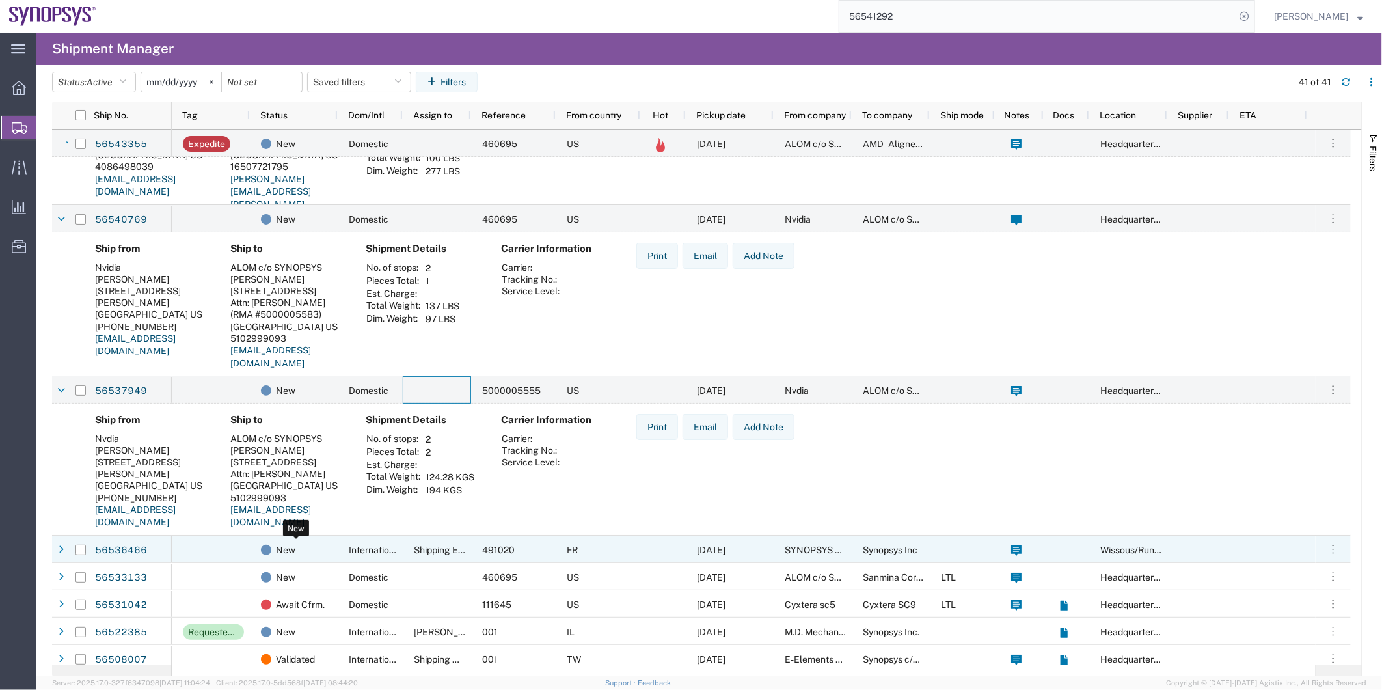
click at [309, 543] on div "New" at bounding box center [296, 549] width 71 height 27
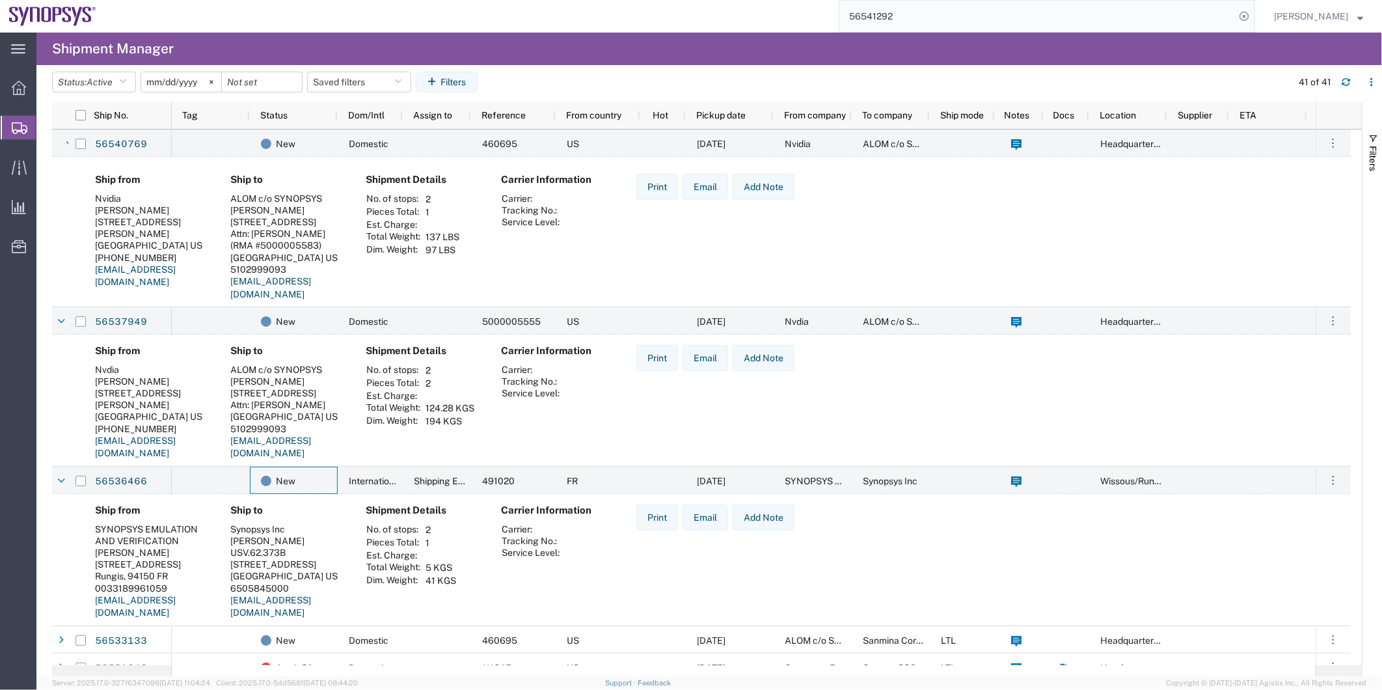
scroll to position [217, 0]
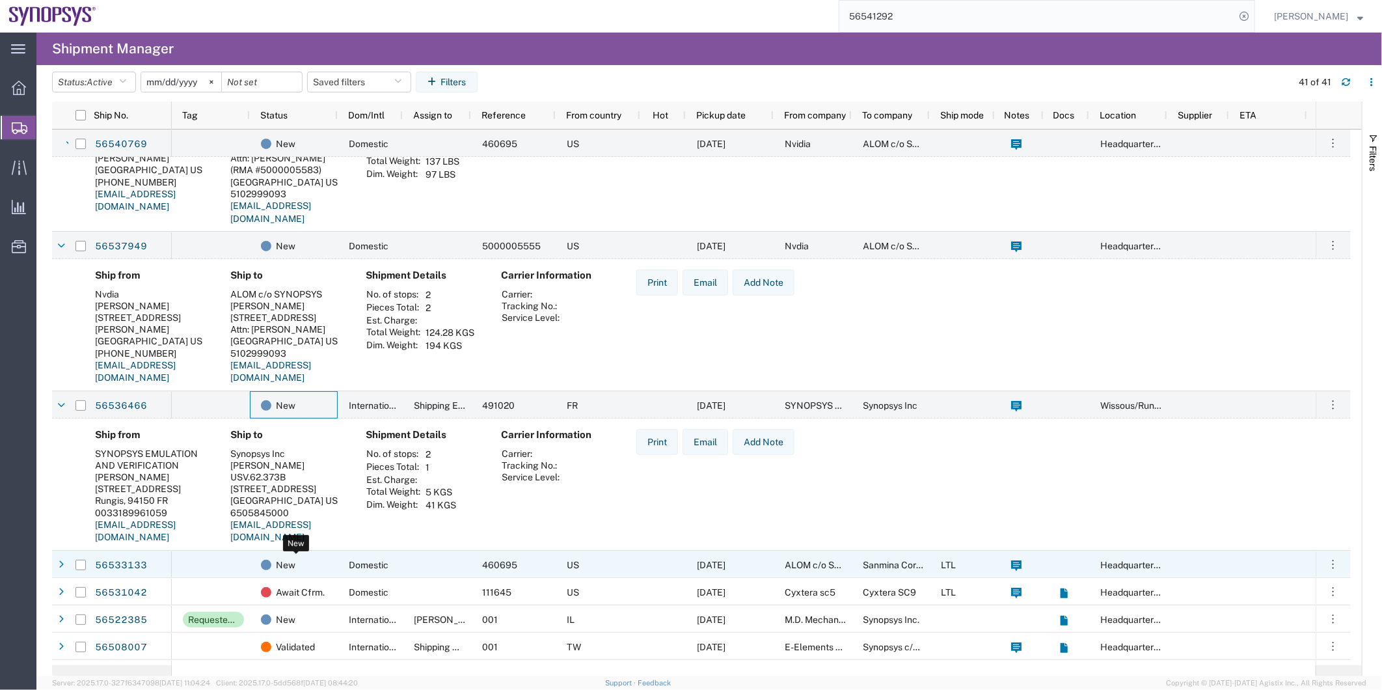
click at [324, 560] on div "New" at bounding box center [296, 564] width 71 height 27
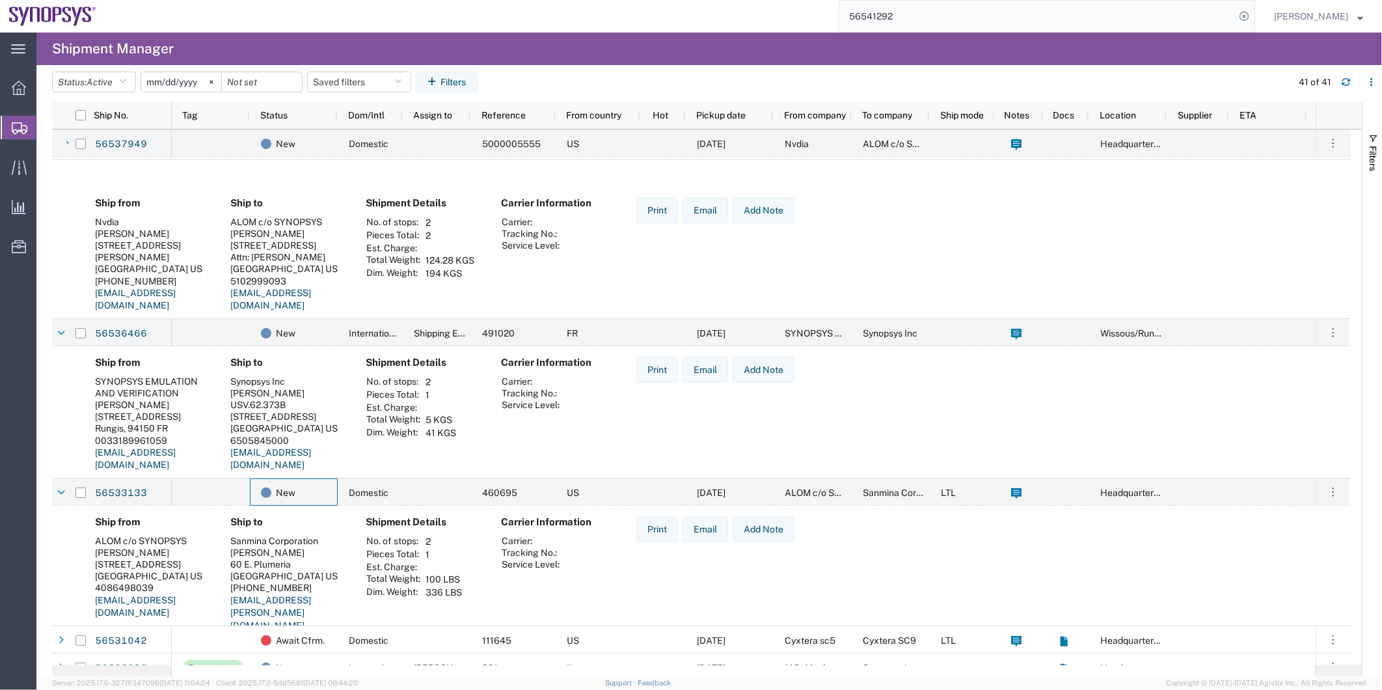
scroll to position [361, 0]
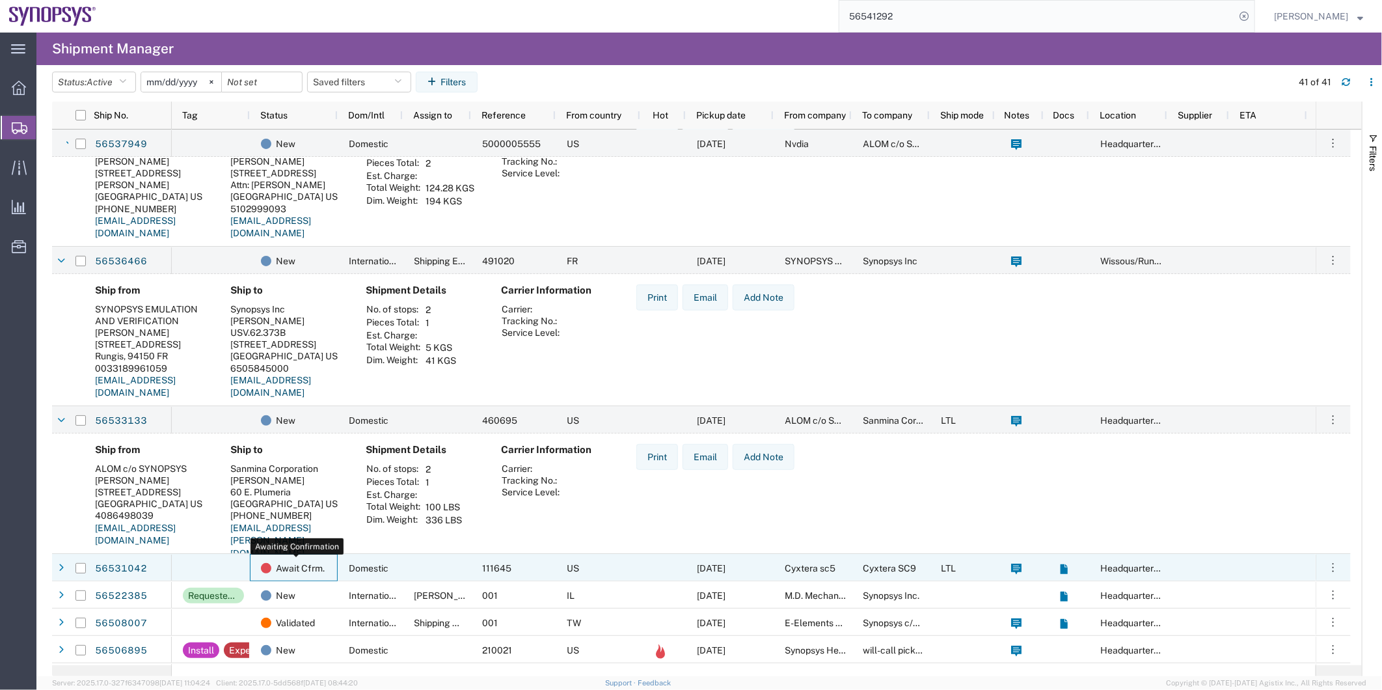
click at [324, 560] on span "Await Cfrm." at bounding box center [300, 567] width 49 height 27
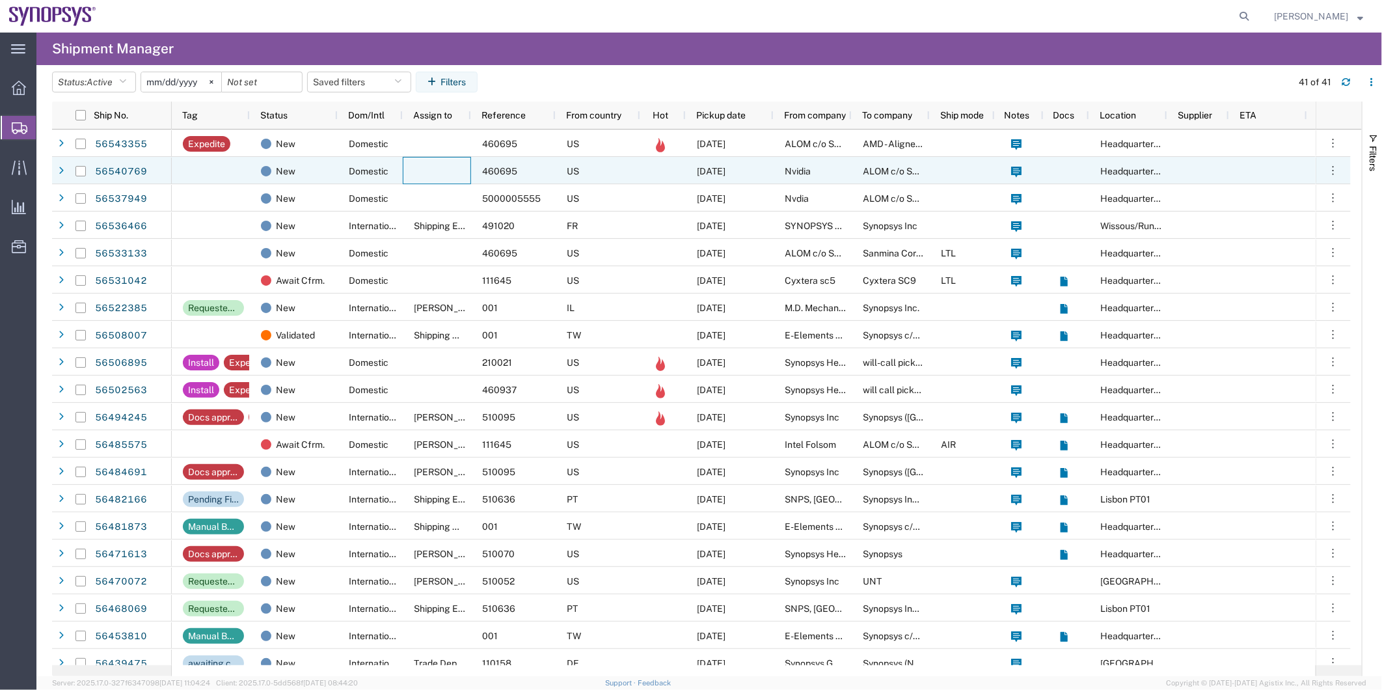
click at [447, 163] on div at bounding box center [437, 170] width 68 height 27
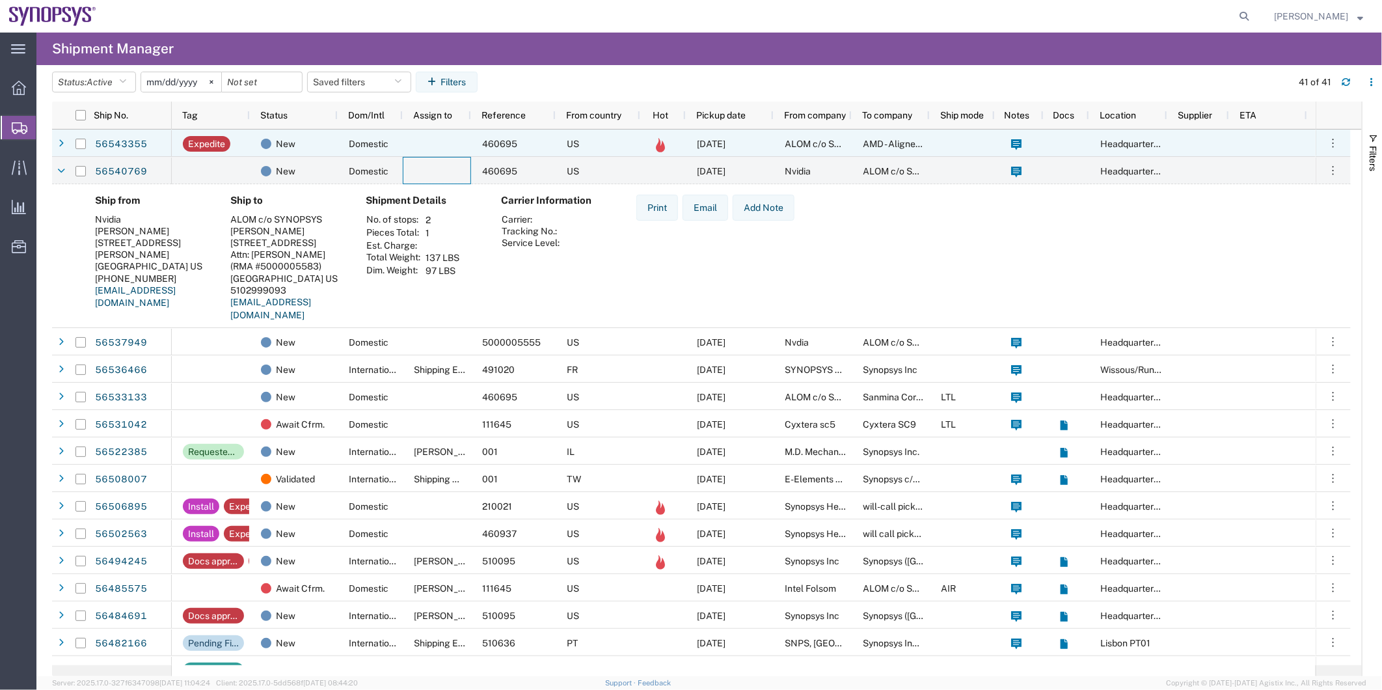
click at [431, 143] on div at bounding box center [437, 142] width 68 height 27
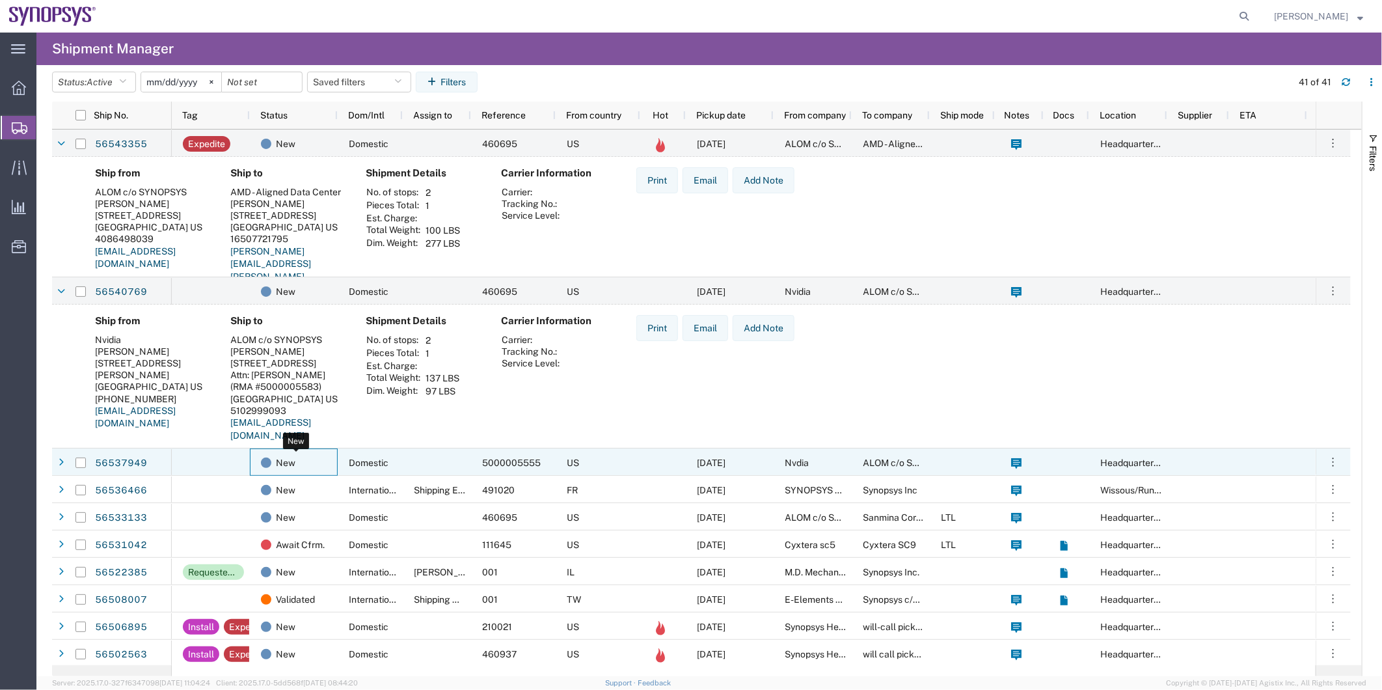
click at [310, 457] on div "New" at bounding box center [296, 462] width 71 height 27
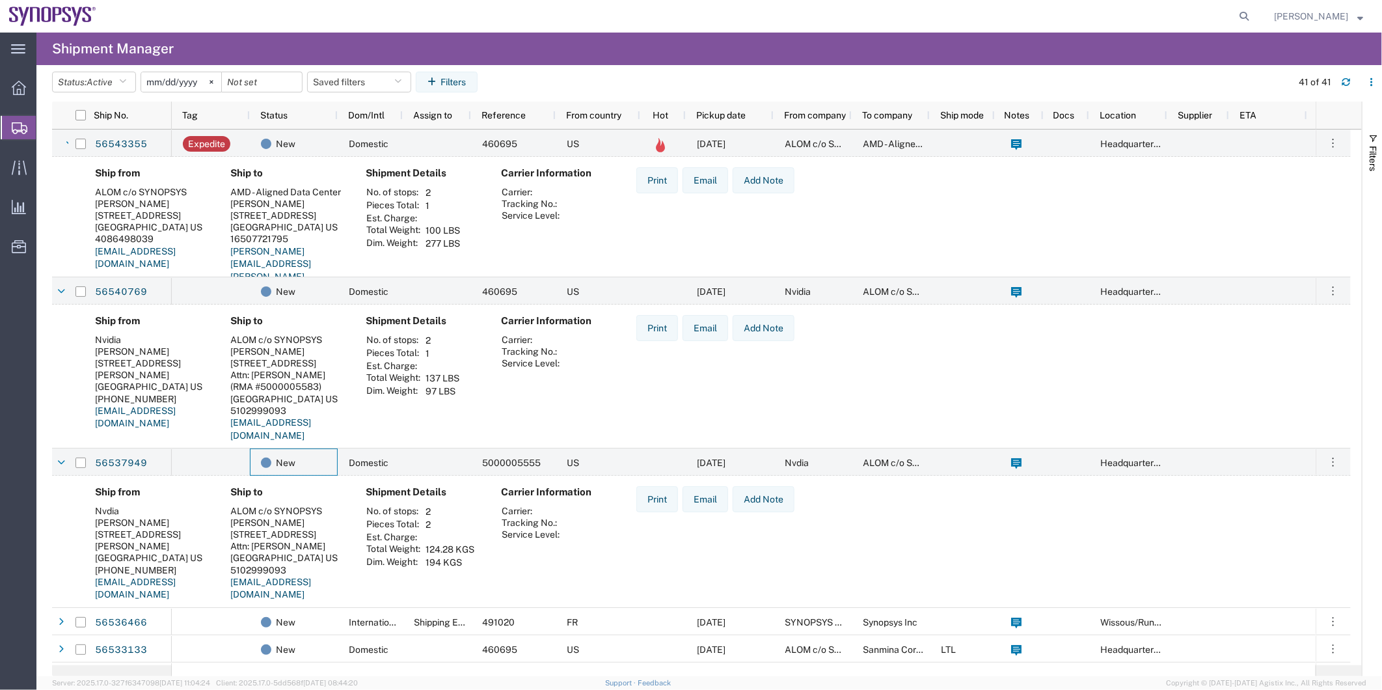
scroll to position [144, 0]
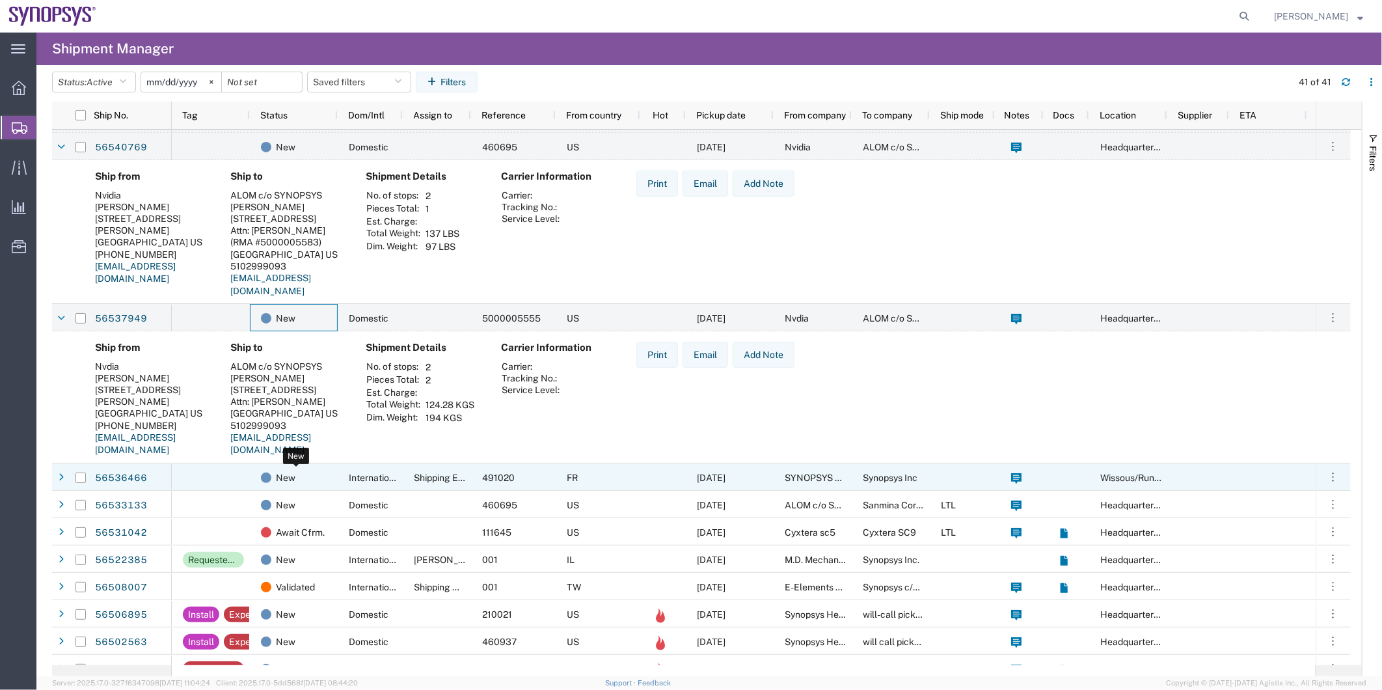
click at [314, 475] on div "New" at bounding box center [296, 477] width 71 height 27
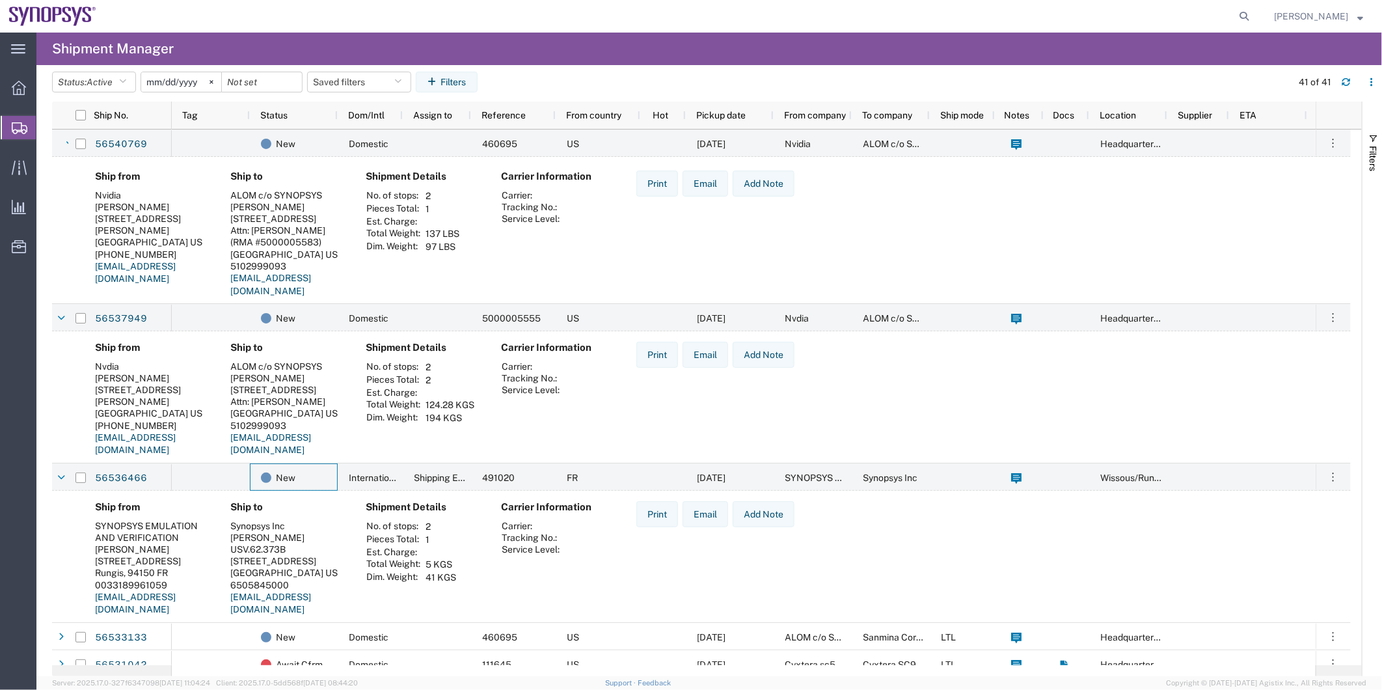
scroll to position [289, 0]
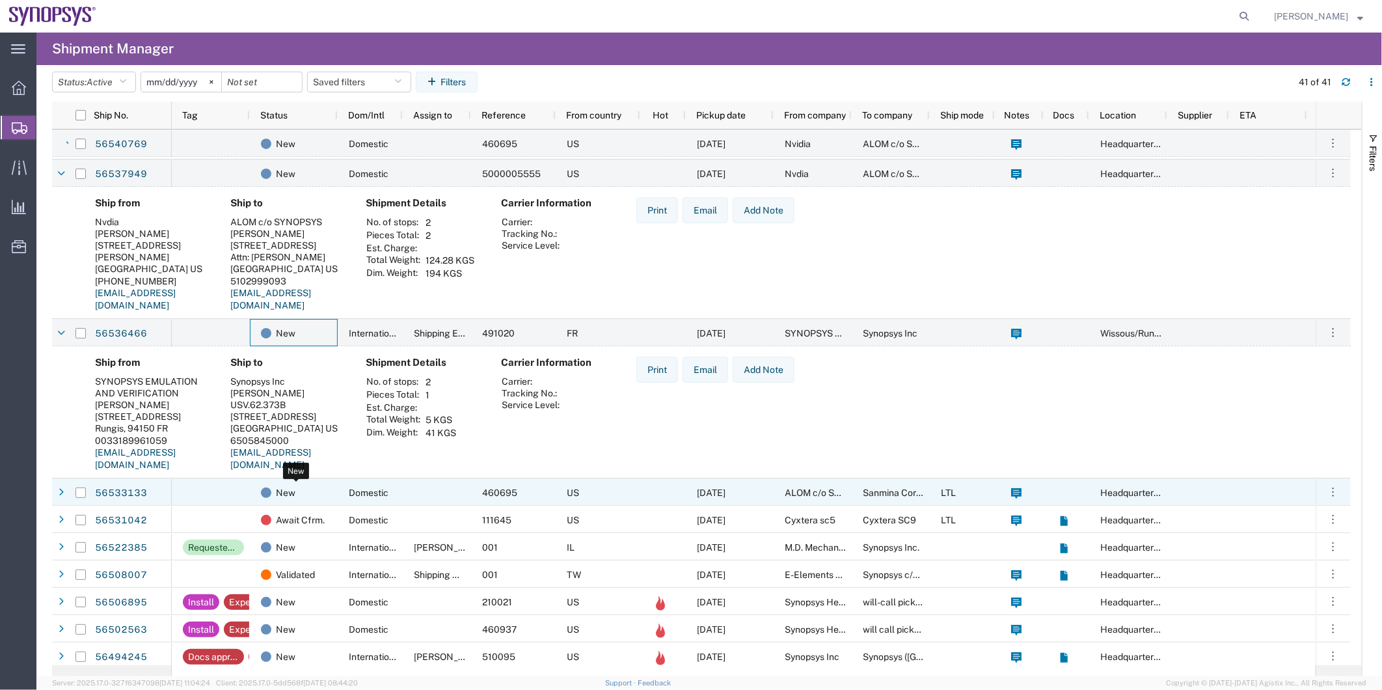
click at [314, 491] on div "New" at bounding box center [296, 492] width 71 height 27
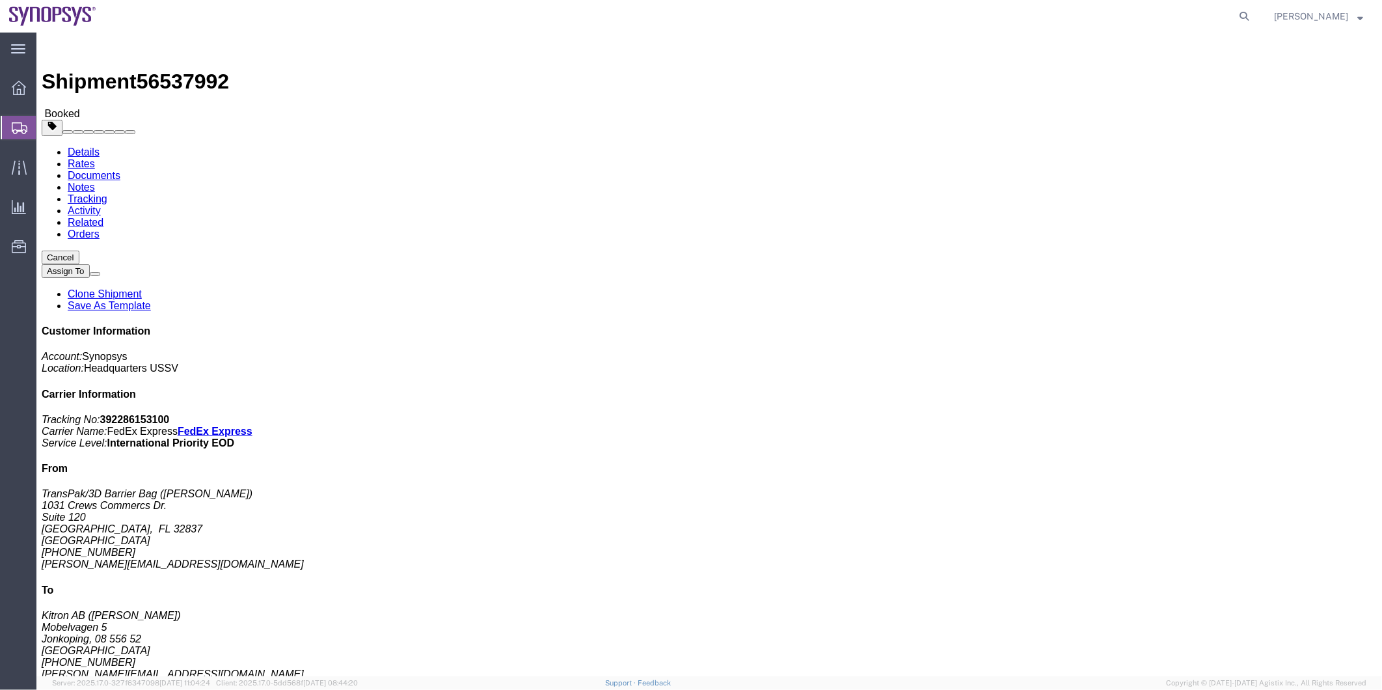
click at [0, 0] on span "Shipment Manager" at bounding box center [0, 0] width 0 height 0
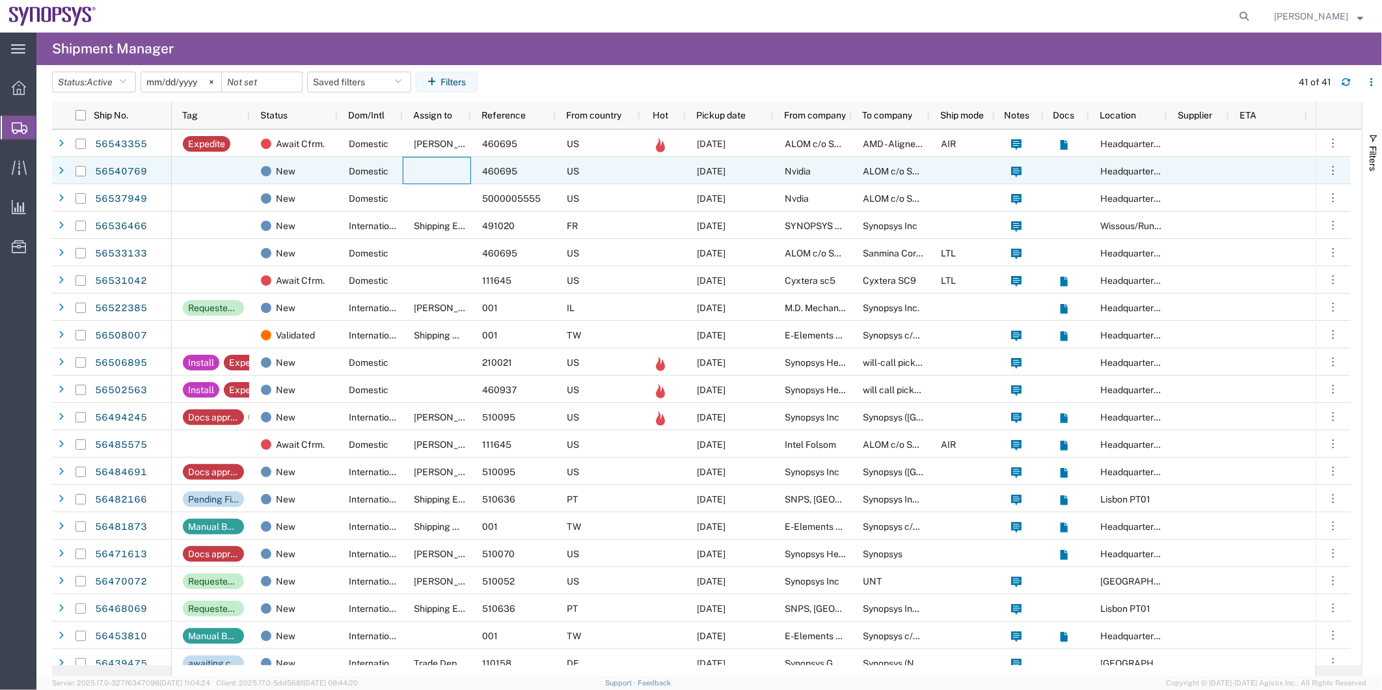
click at [458, 167] on div at bounding box center [437, 170] width 68 height 27
